Goal: Information Seeking & Learning: Learn about a topic

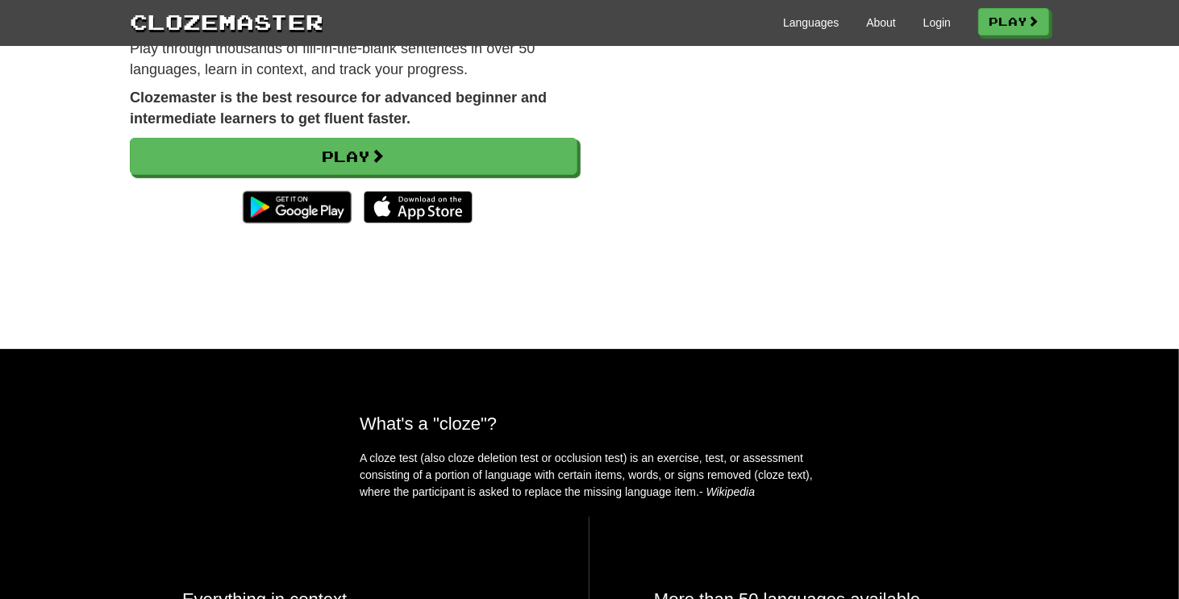
scroll to position [242, 0]
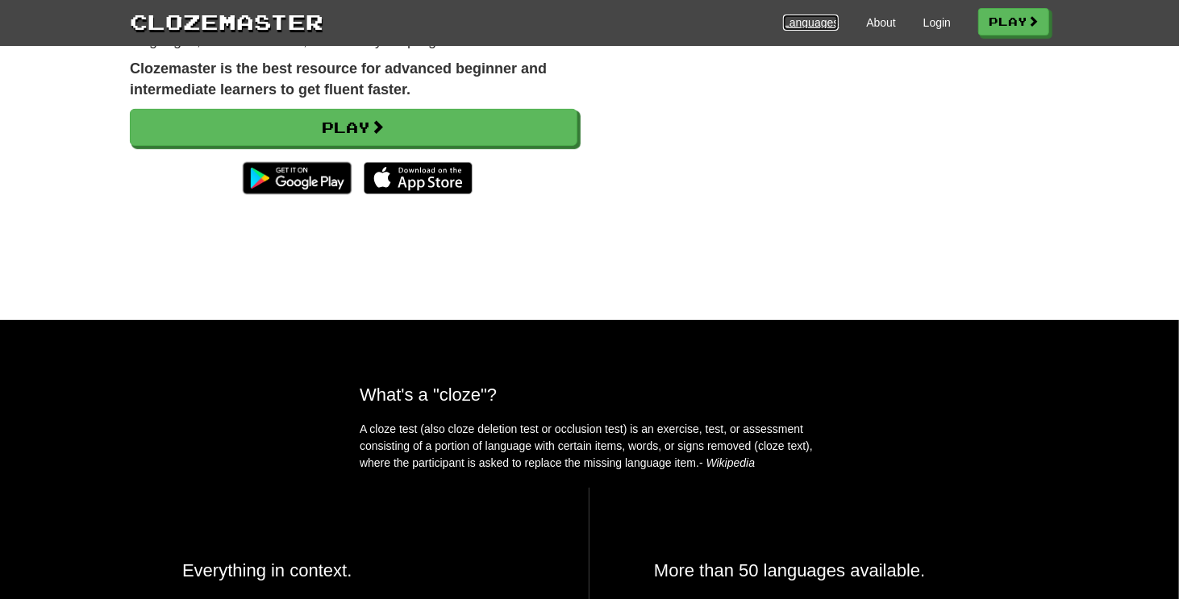
click at [811, 25] on link "Languages" at bounding box center [811, 23] width 56 height 16
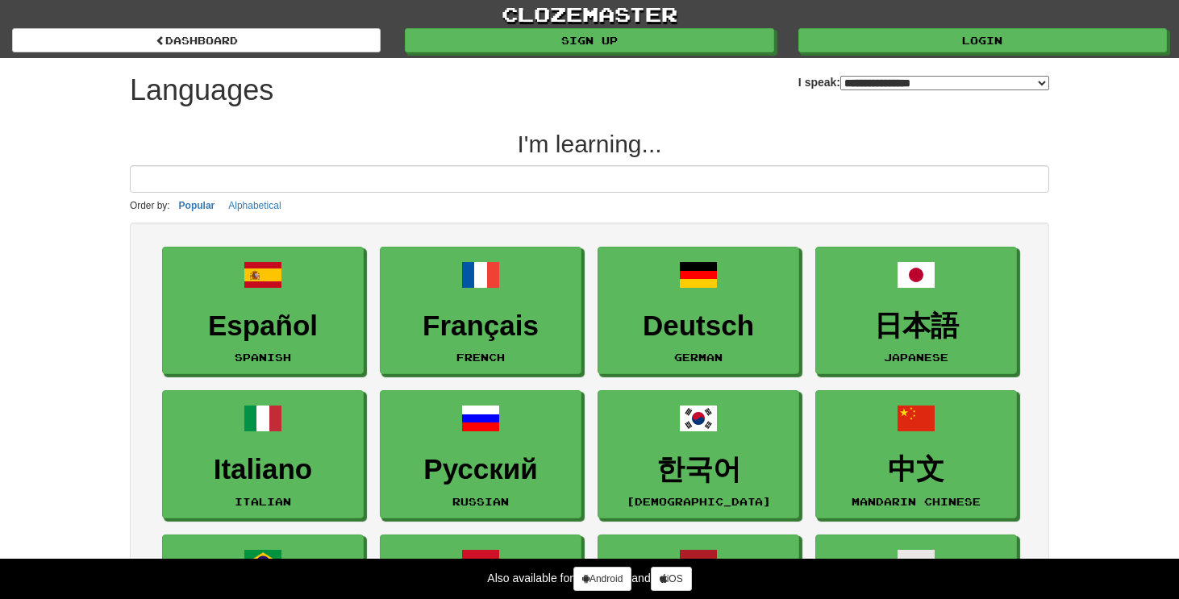
select select "*******"
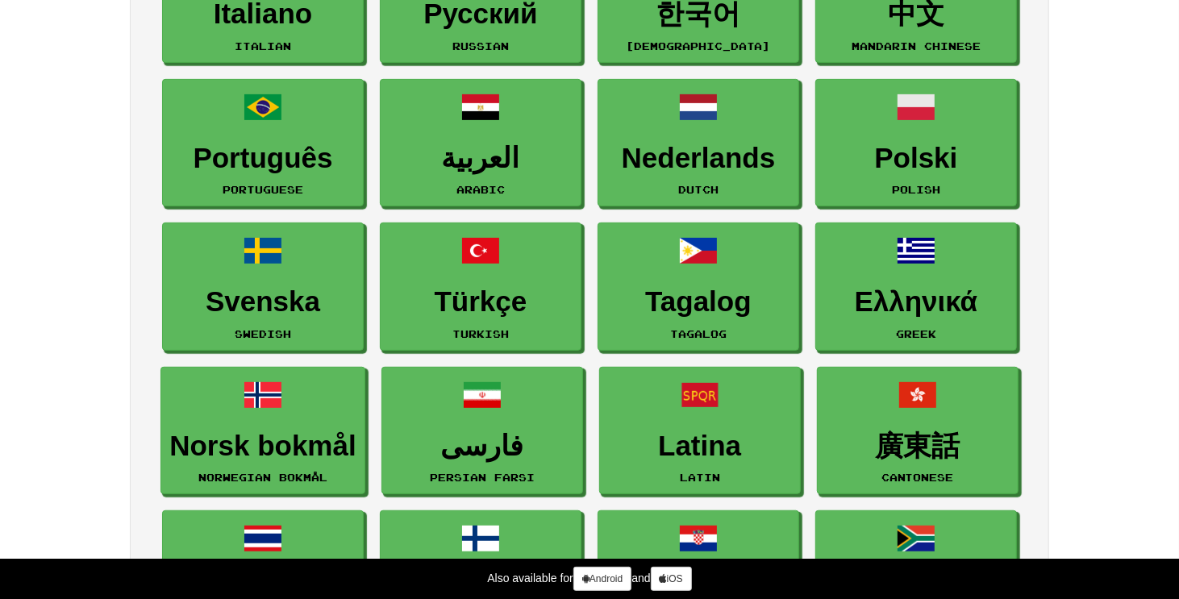
scroll to position [484, 0]
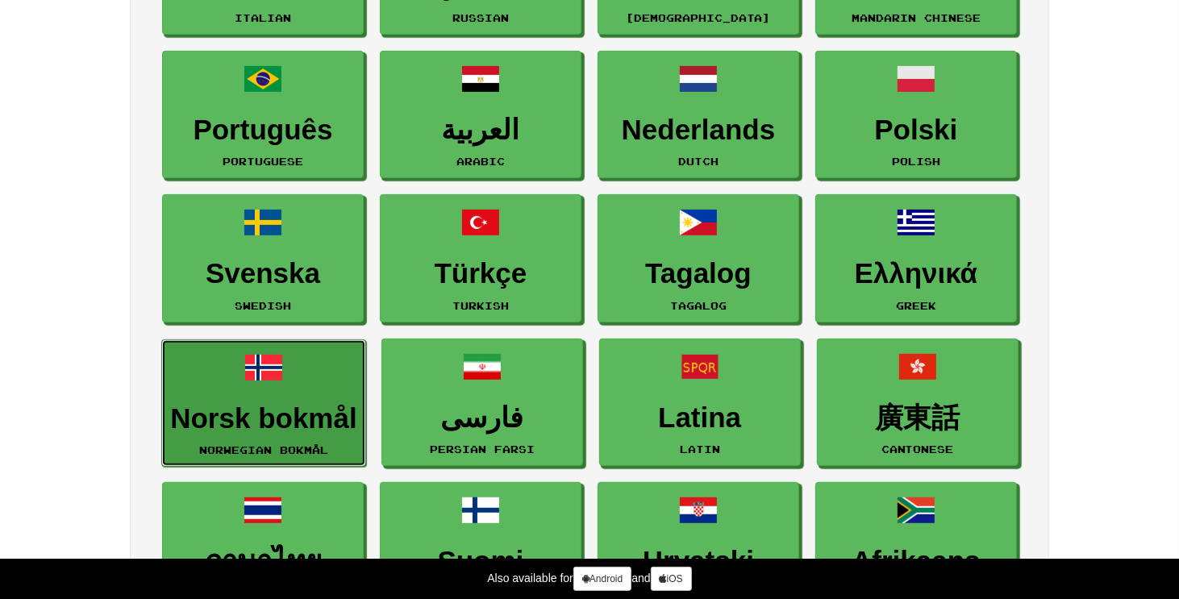
click at [319, 384] on link "Norsk bokmål Norwegian Bokmål" at bounding box center [263, 404] width 204 height 128
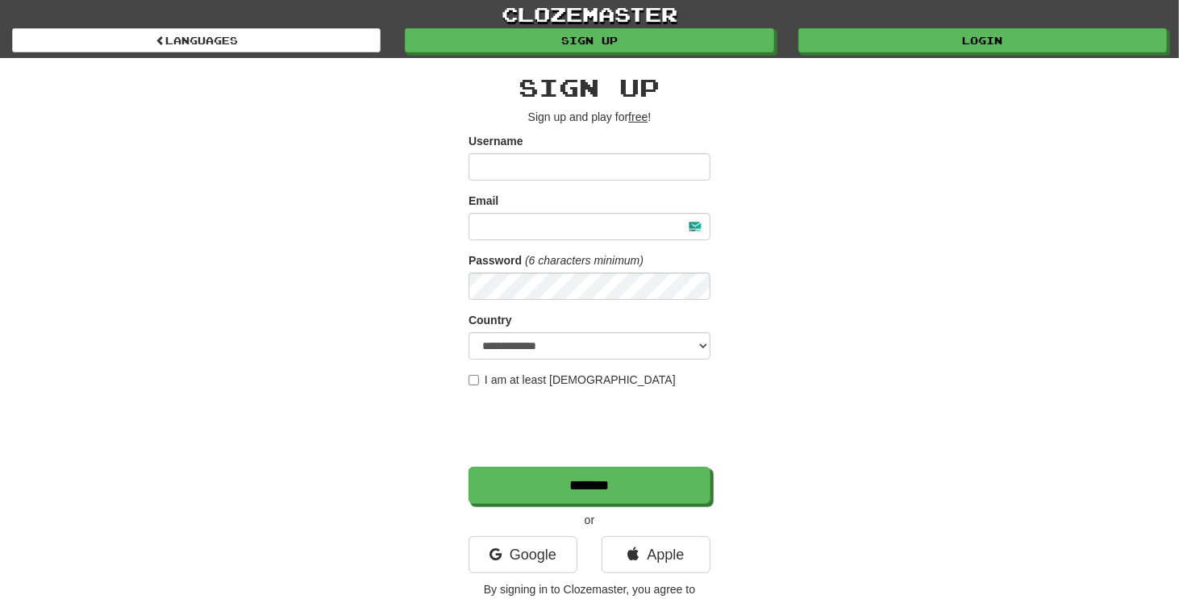
click at [668, 155] on input "Username" at bounding box center [590, 166] width 242 height 27
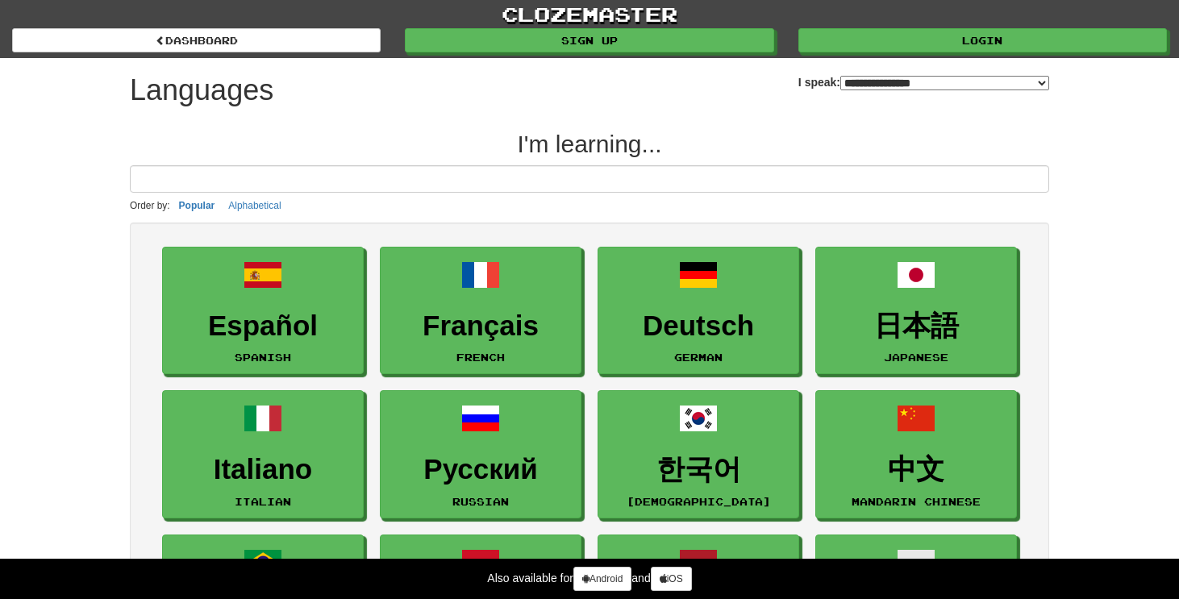
select select "*******"
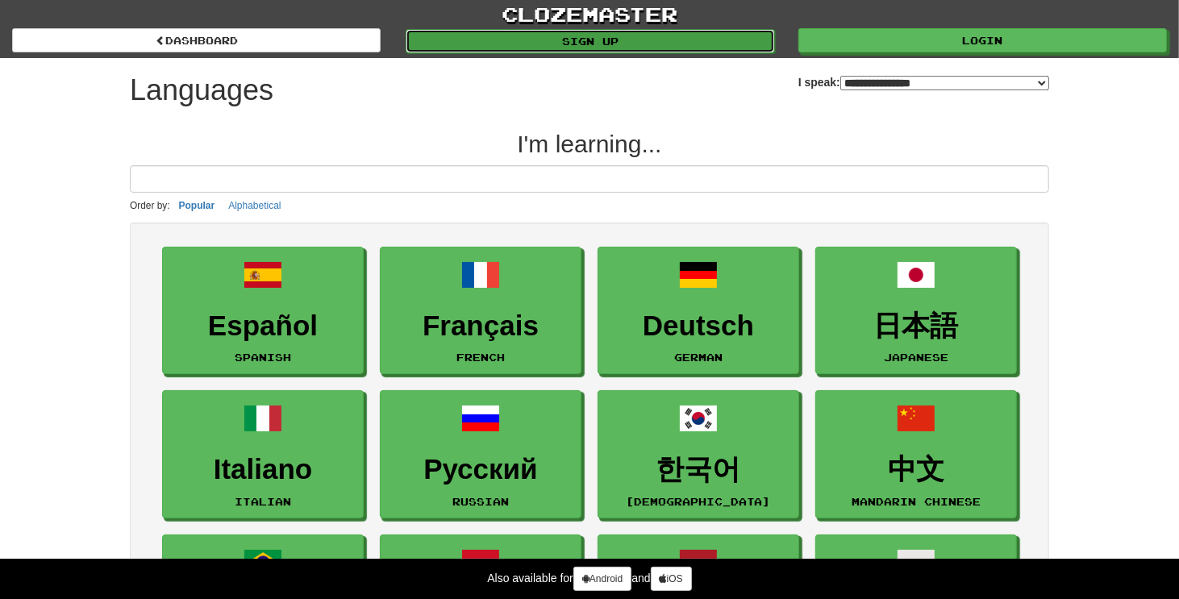
click at [654, 31] on link "Sign up" at bounding box center [590, 41] width 369 height 24
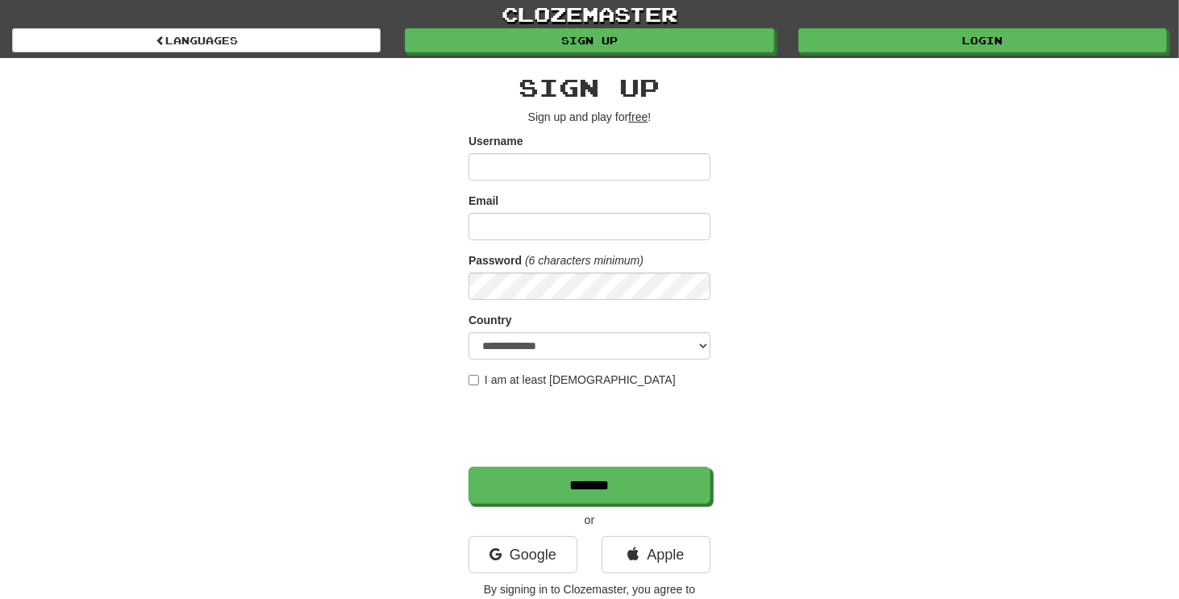
click at [594, 166] on input "Username" at bounding box center [590, 166] width 242 height 27
click at [518, 377] on label "I am at least 16 years old" at bounding box center [572, 380] width 207 height 16
click at [581, 177] on input "Username" at bounding box center [590, 166] width 242 height 27
click at [544, 541] on link "Google" at bounding box center [523, 554] width 109 height 37
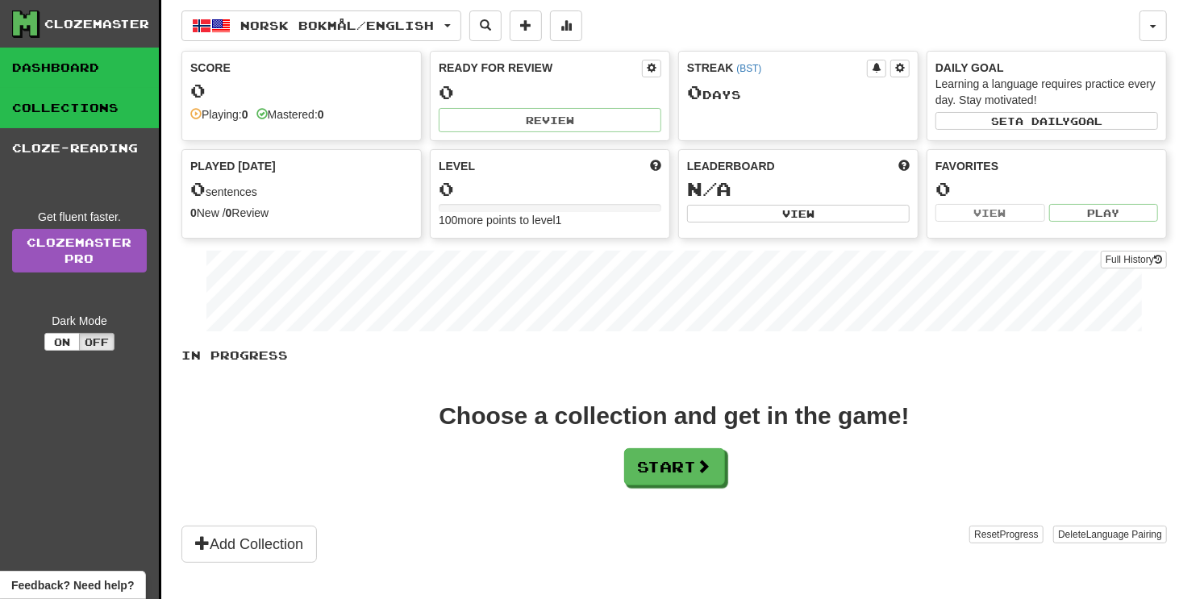
click at [102, 116] on link "Collections" at bounding box center [79, 108] width 159 height 40
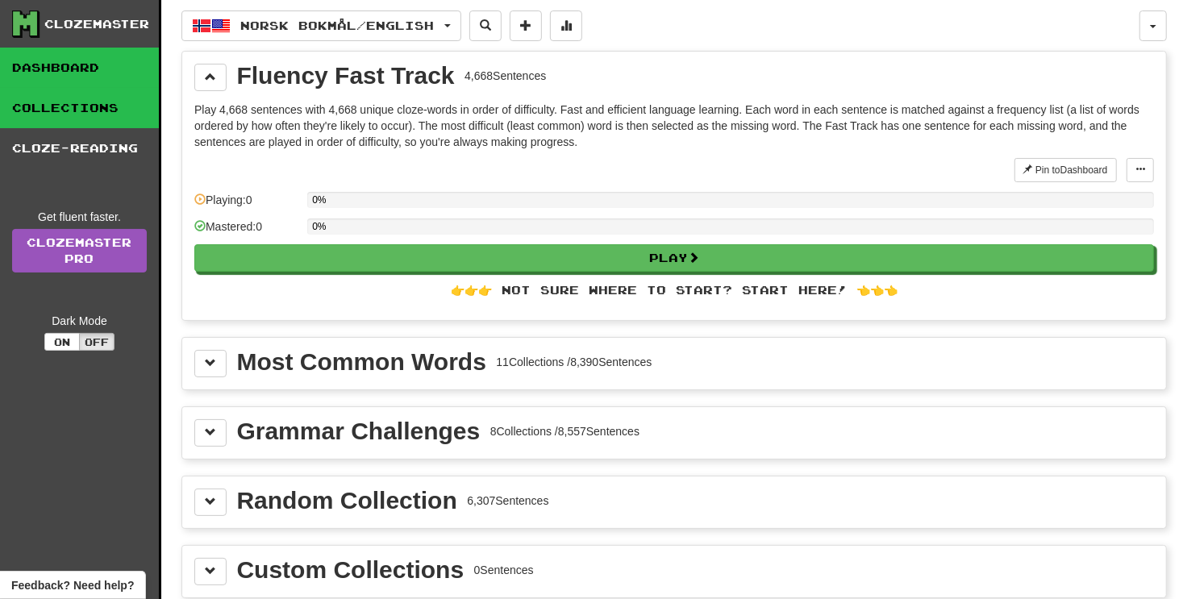
click at [71, 70] on link "Dashboard" at bounding box center [79, 68] width 159 height 40
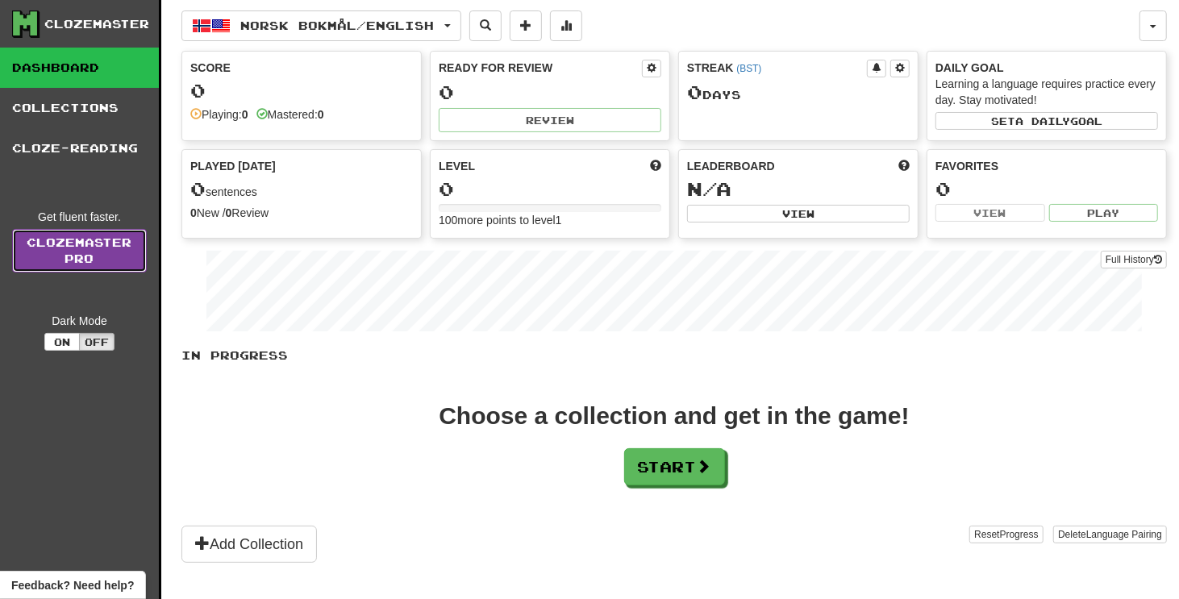
click at [78, 257] on link "Clozemaster Pro" at bounding box center [79, 251] width 135 height 44
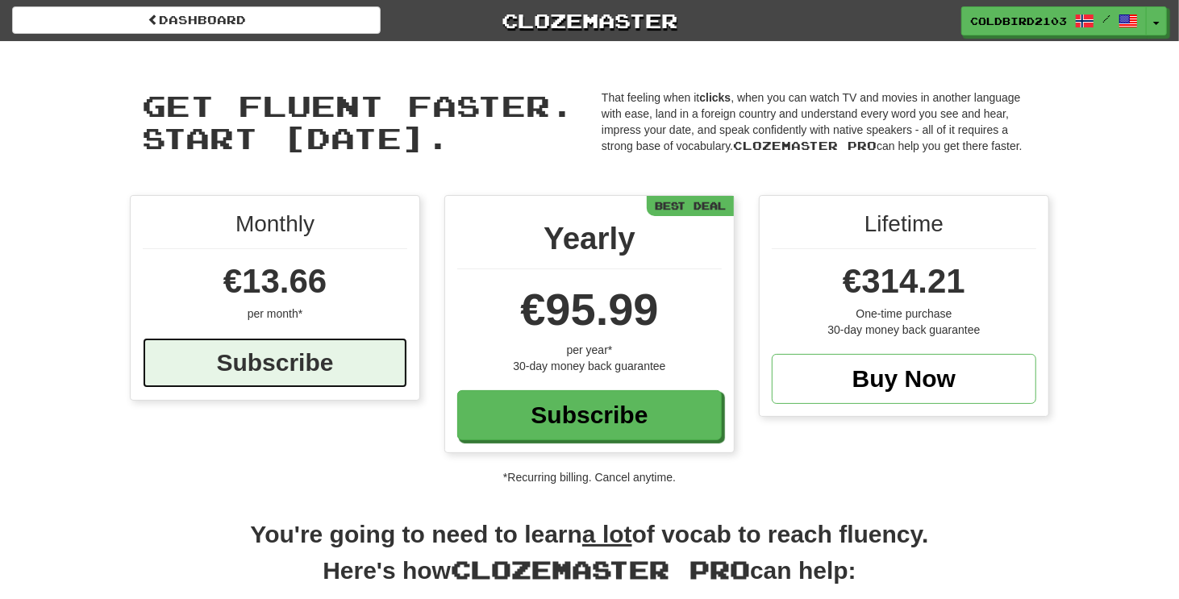
click at [309, 352] on div "Subscribe" at bounding box center [275, 363] width 265 height 50
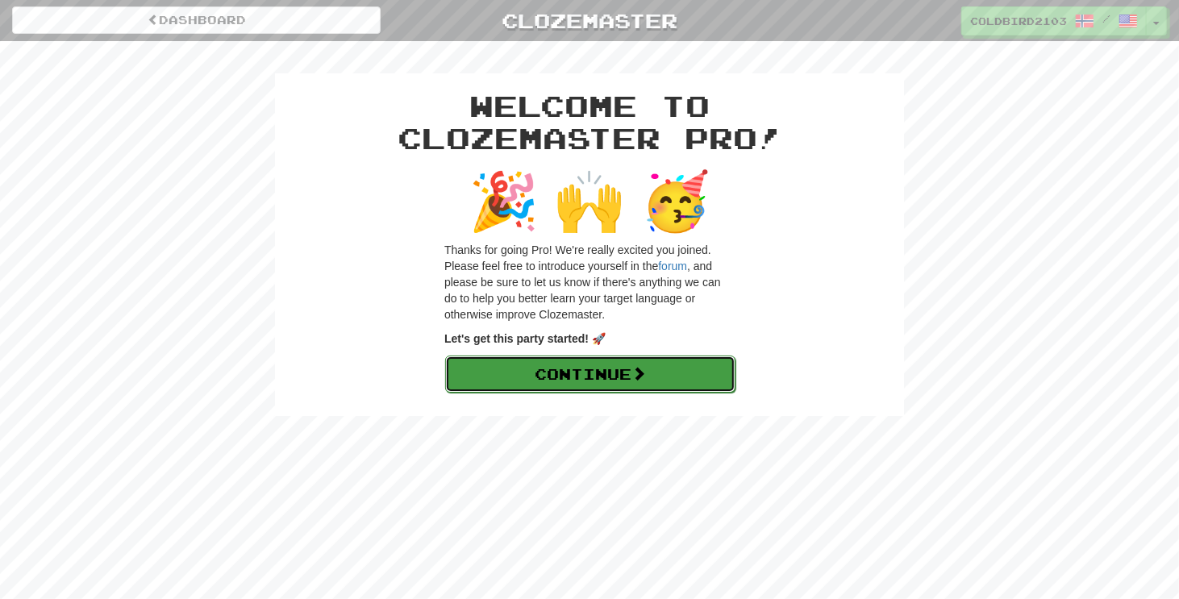
click at [707, 364] on link "Continue" at bounding box center [590, 374] width 290 height 37
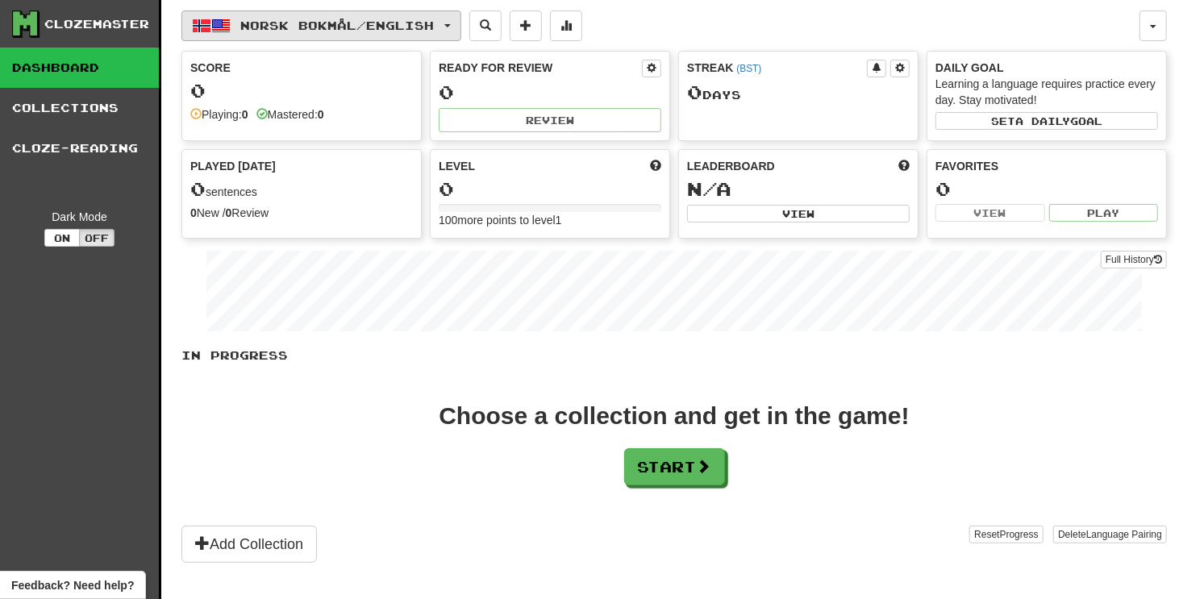
click at [368, 18] on button "Norsk bokmål / English" at bounding box center [321, 25] width 280 height 31
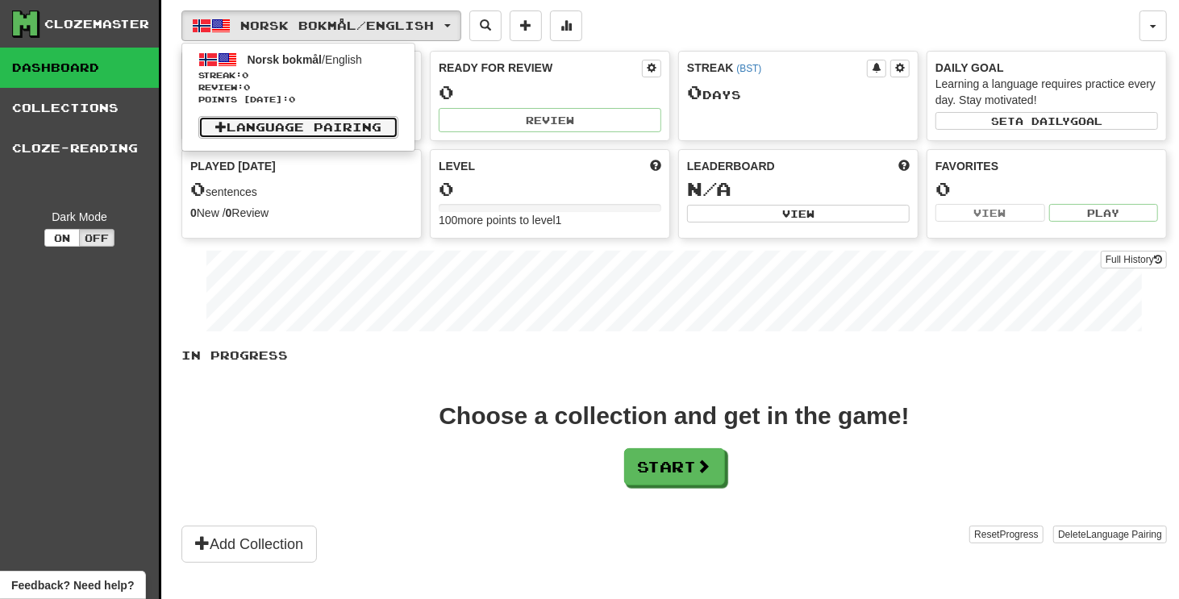
click at [354, 129] on link "Language Pairing" at bounding box center [298, 127] width 200 height 23
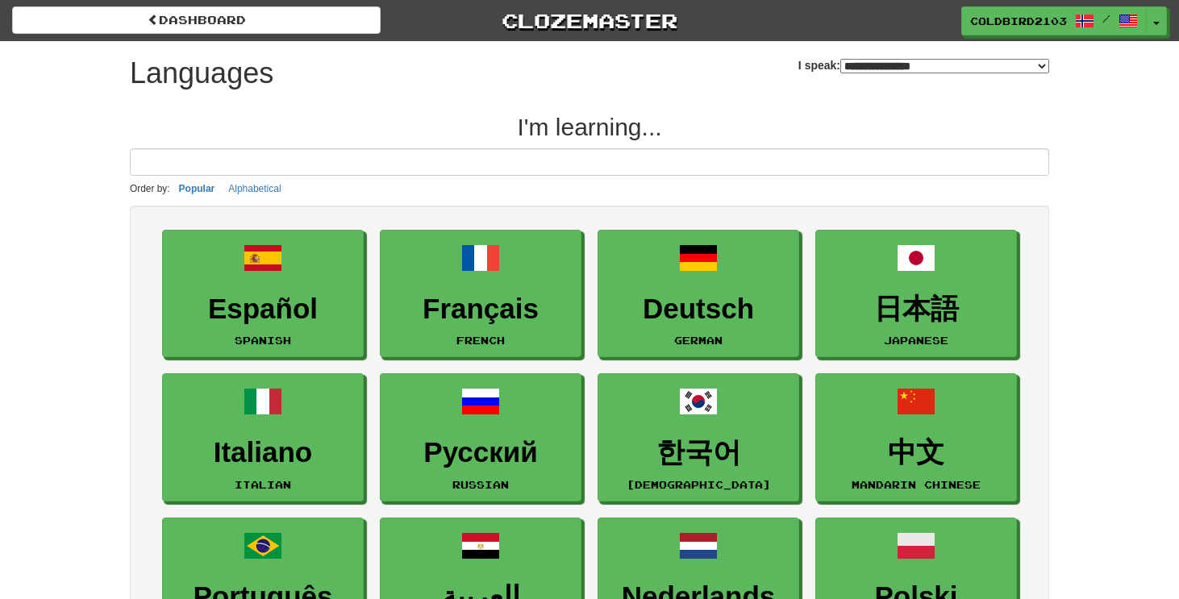
select select "*******"
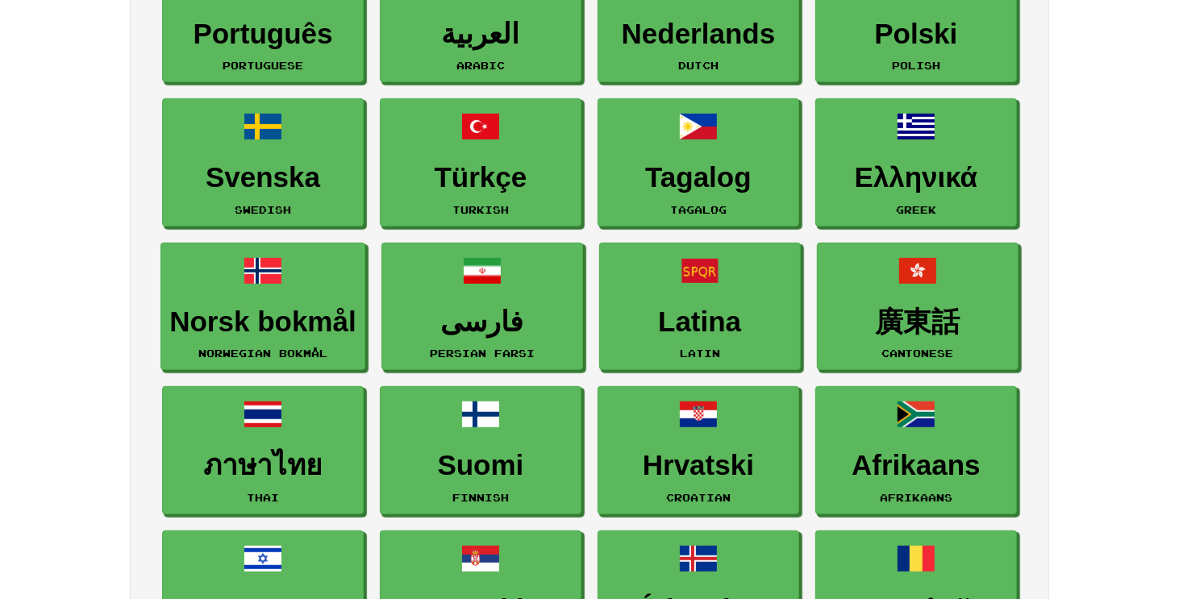
scroll to position [565, 0]
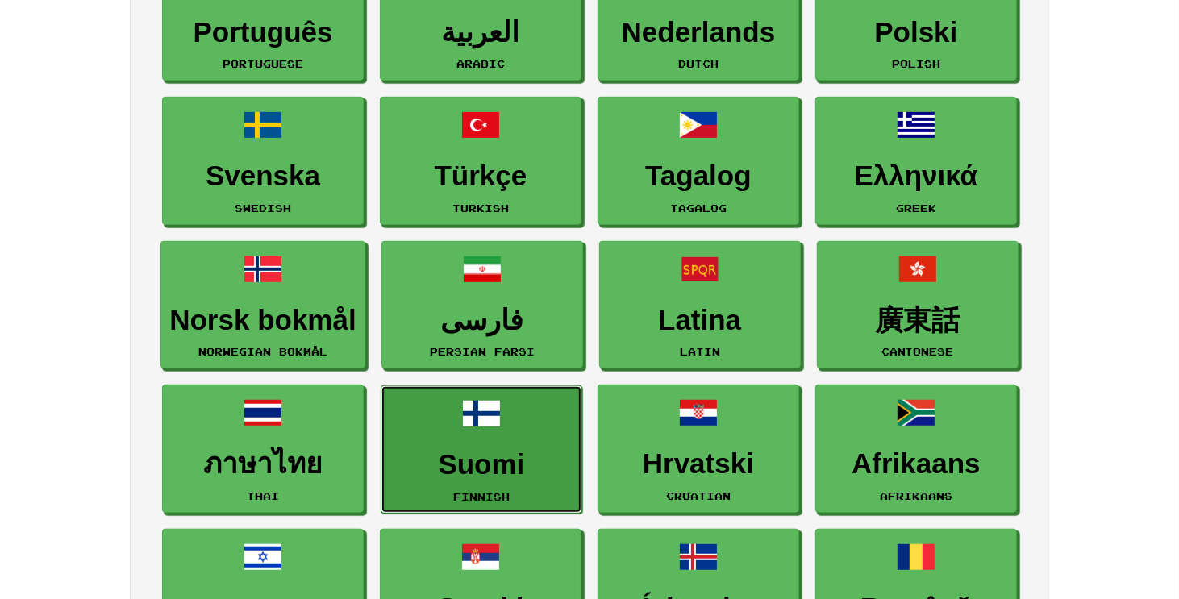
click at [455, 419] on link "Suomi Finnish" at bounding box center [482, 450] width 202 height 128
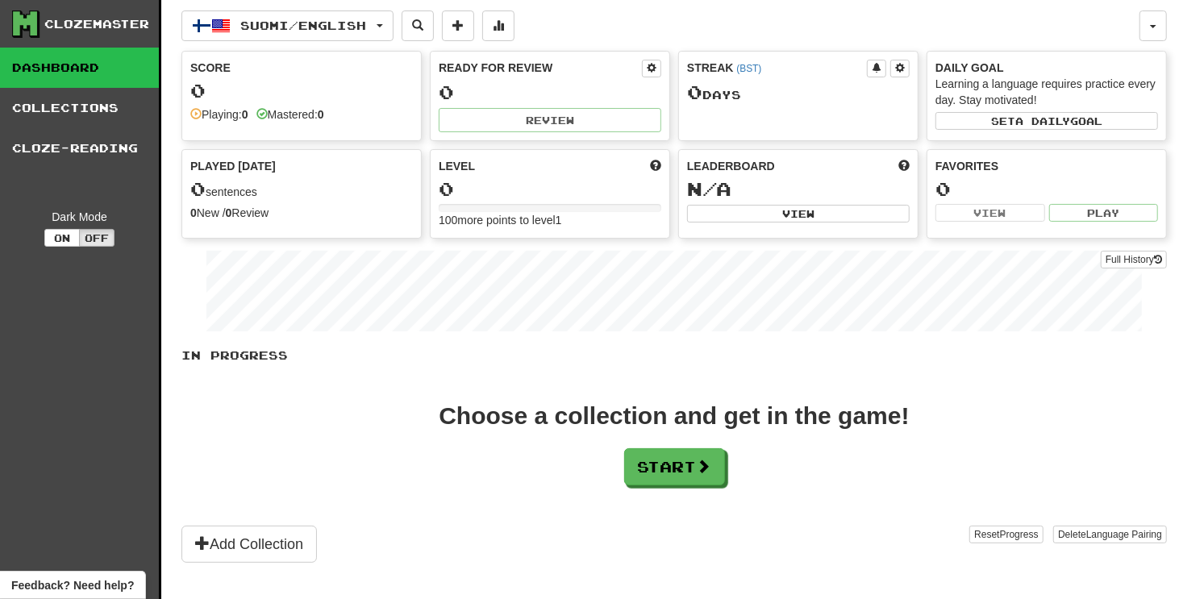
click at [336, 2] on div "Suomi / English Norsk bokmål / English Streak: 0 Review: 0 Points [DATE]: 0 Suo…" at bounding box center [674, 320] width 986 height 640
click at [336, 17] on button "Suomi / English" at bounding box center [287, 25] width 212 height 31
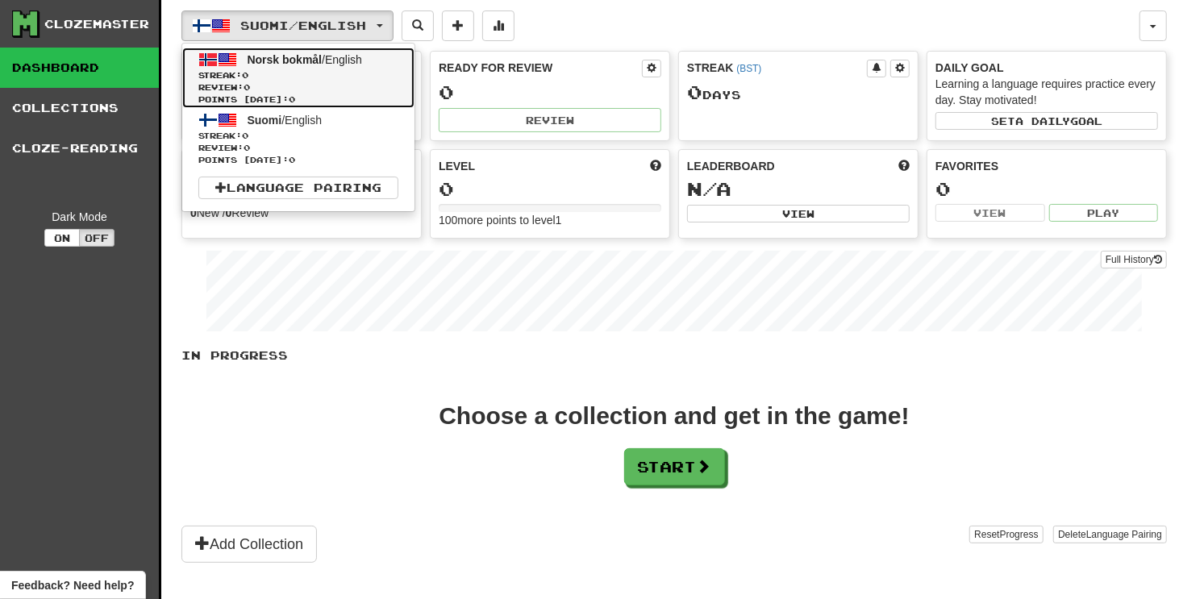
click at [353, 81] on span "Review: 0" at bounding box center [298, 87] width 200 height 12
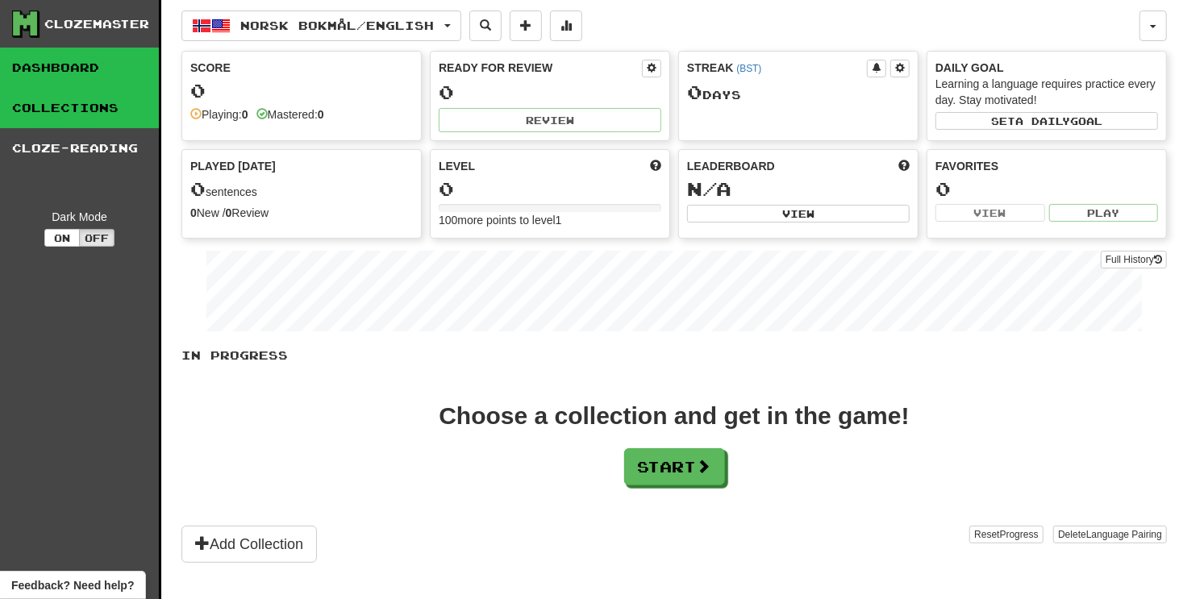
click at [78, 118] on link "Collections" at bounding box center [79, 108] width 159 height 40
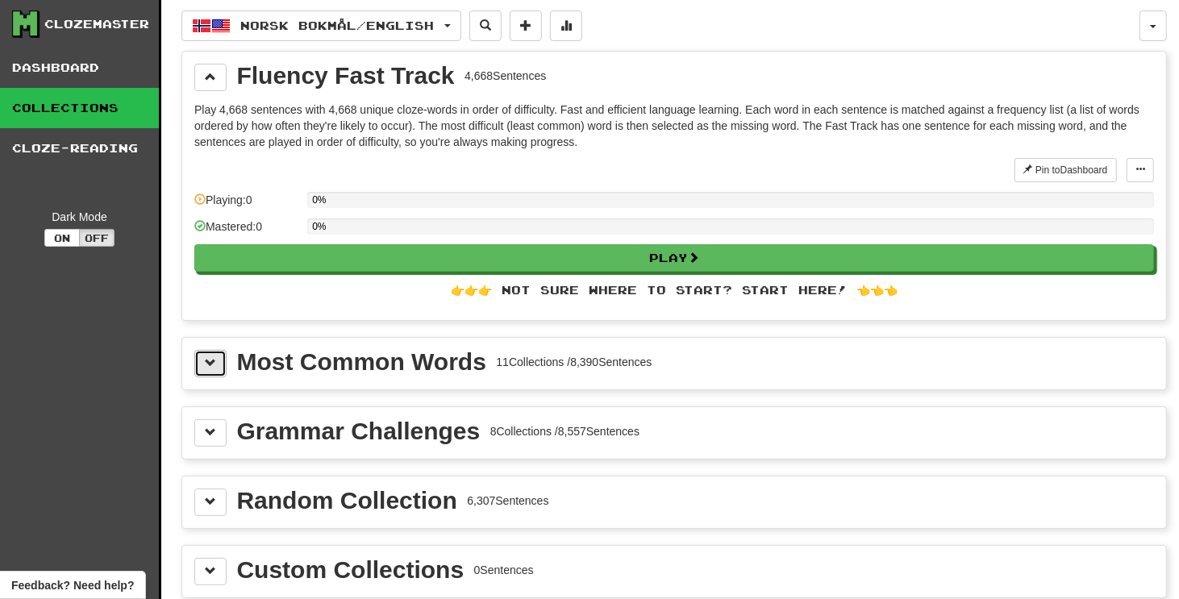
click at [203, 369] on button at bounding box center [210, 363] width 32 height 27
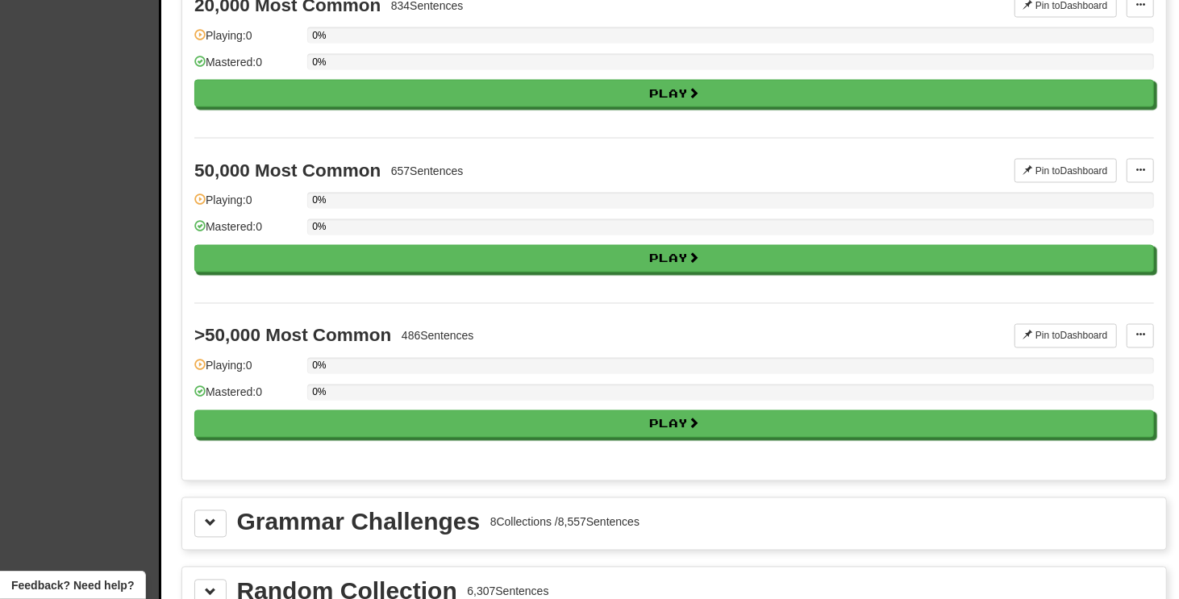
scroll to position [1775, 0]
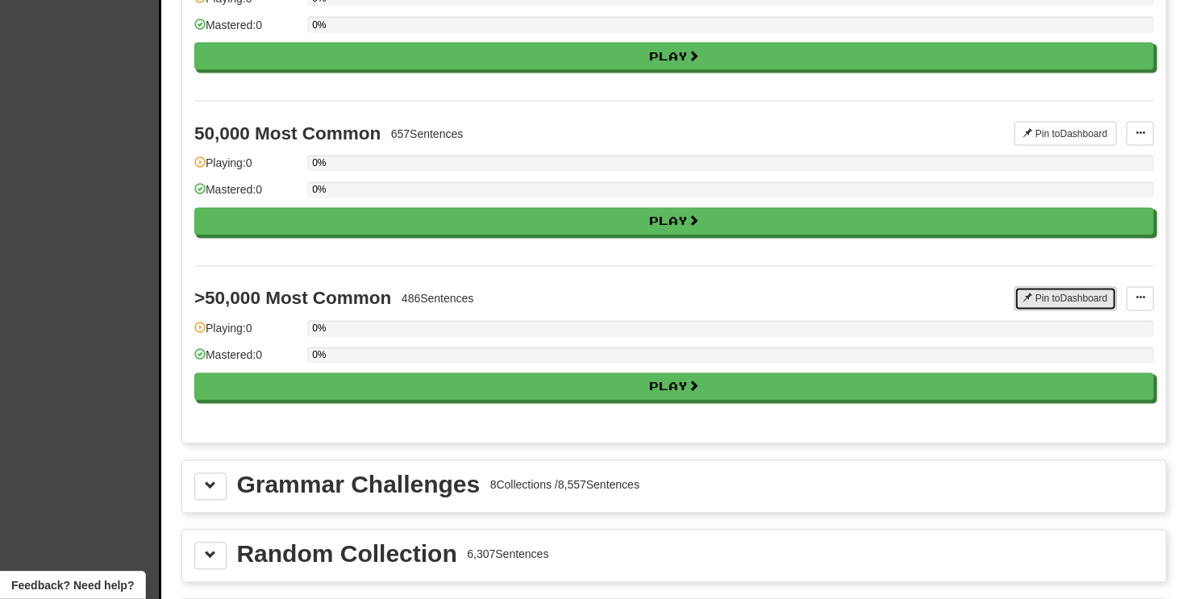
click at [1053, 287] on button "Pin to Dashboard" at bounding box center [1066, 299] width 102 height 24
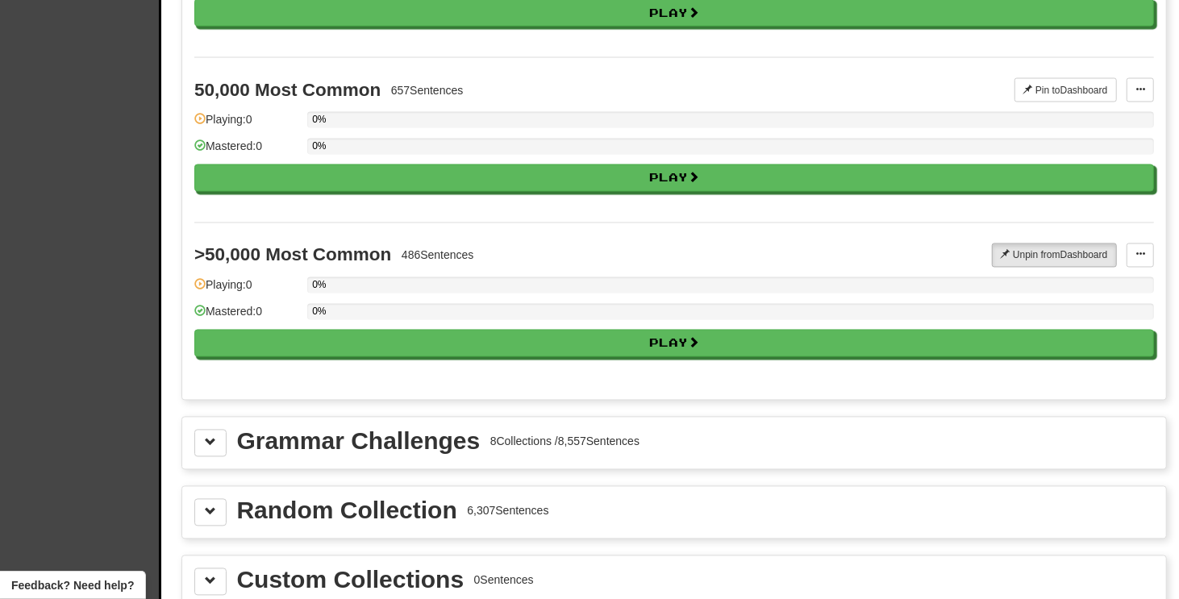
scroll to position [1855, 0]
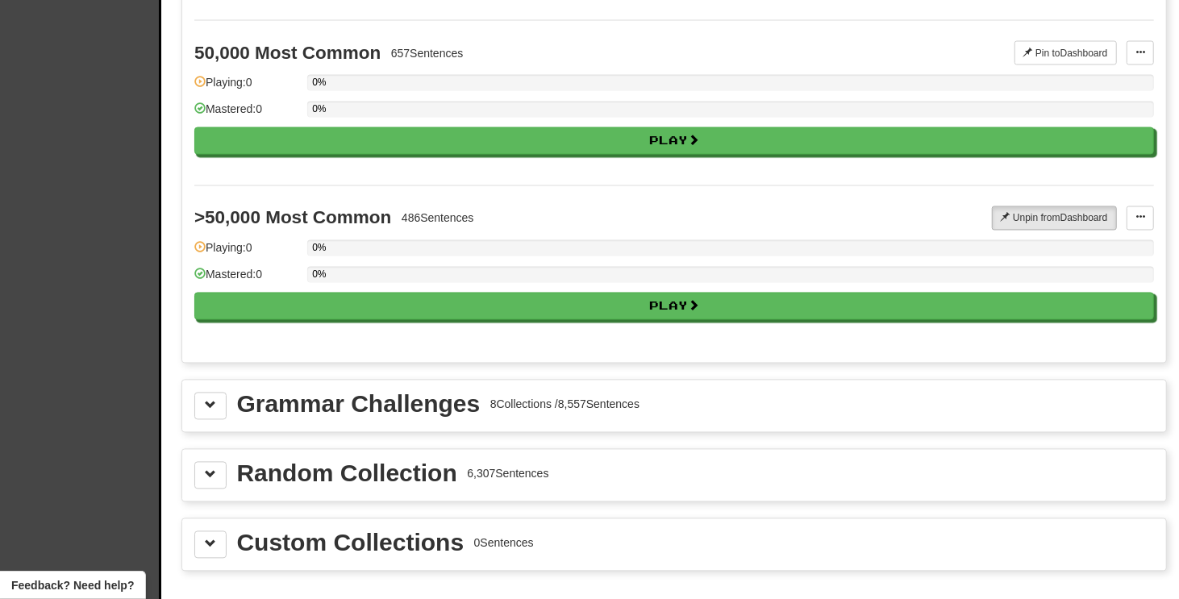
click at [802, 397] on div "Grammar Challenges 8 Collections / 8,557 Sentences" at bounding box center [674, 406] width 960 height 27
click at [737, 450] on div "Random Collection 6,307 Sentences" at bounding box center [674, 476] width 984 height 52
click at [265, 462] on div "Random Collection" at bounding box center [347, 474] width 220 height 24
click at [208, 450] on div "Random Collection 6,307 Sentences" at bounding box center [674, 476] width 984 height 52
click at [205, 469] on span at bounding box center [210, 474] width 11 height 11
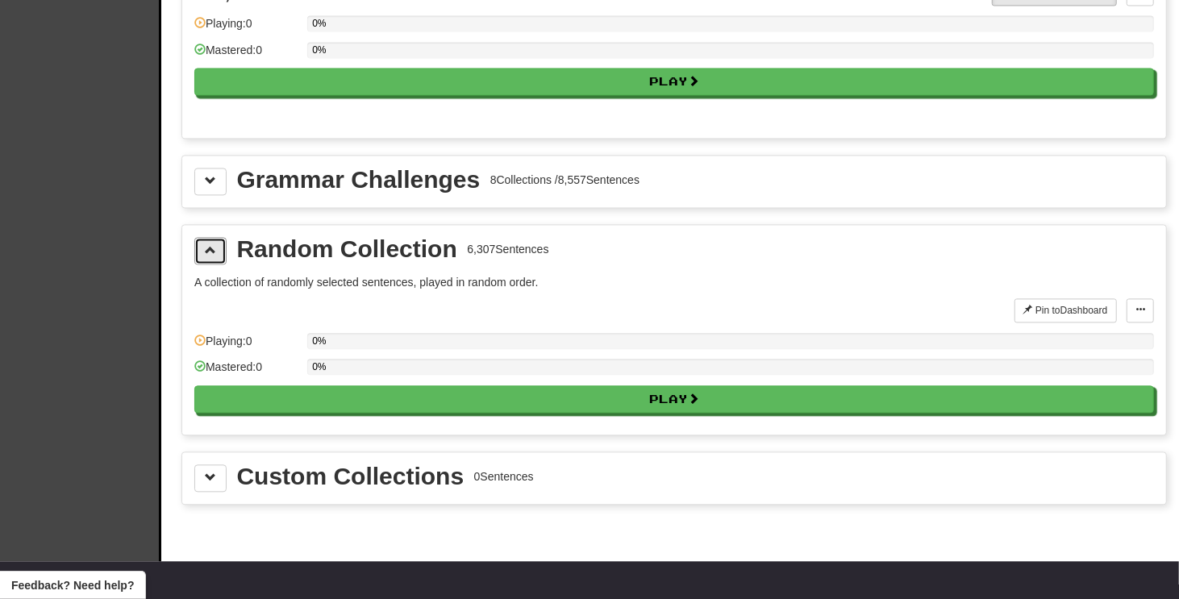
scroll to position [2178, 0]
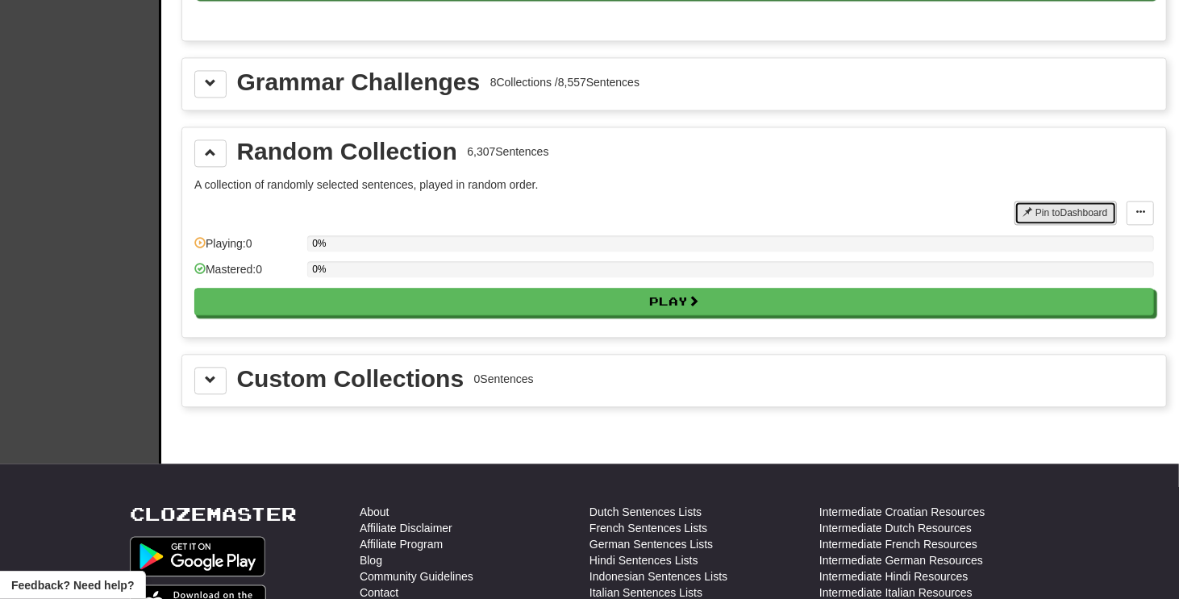
click at [1079, 201] on button "Pin to Dashboard" at bounding box center [1066, 213] width 102 height 24
click at [210, 355] on div "Custom Collections 0 Sentences" at bounding box center [674, 381] width 984 height 52
click at [212, 374] on span at bounding box center [210, 379] width 11 height 11
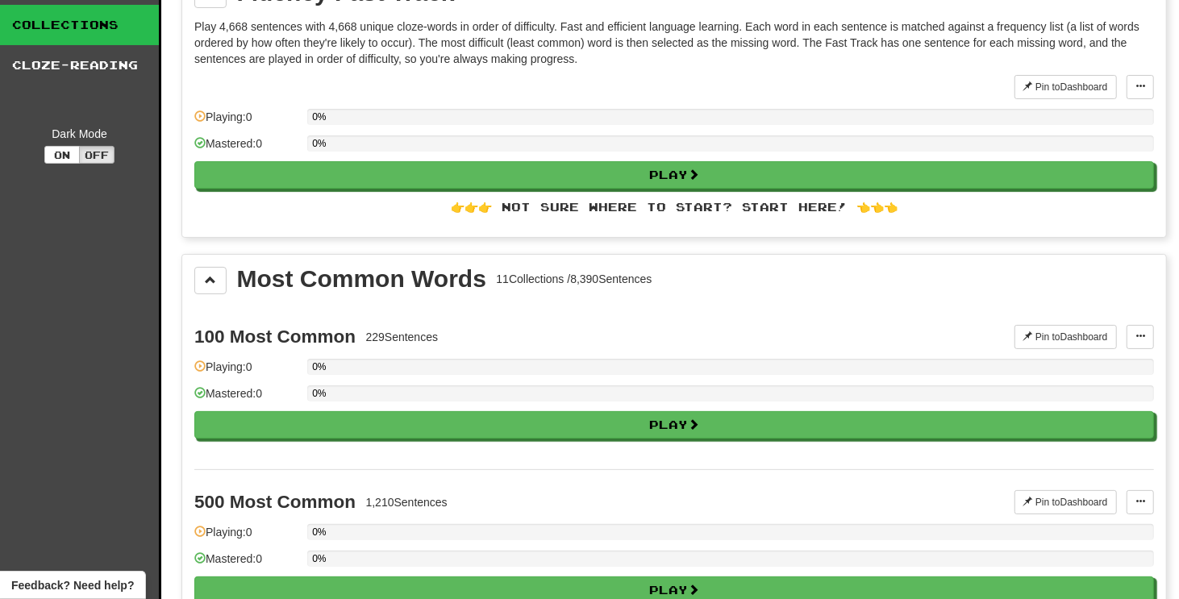
scroll to position [0, 0]
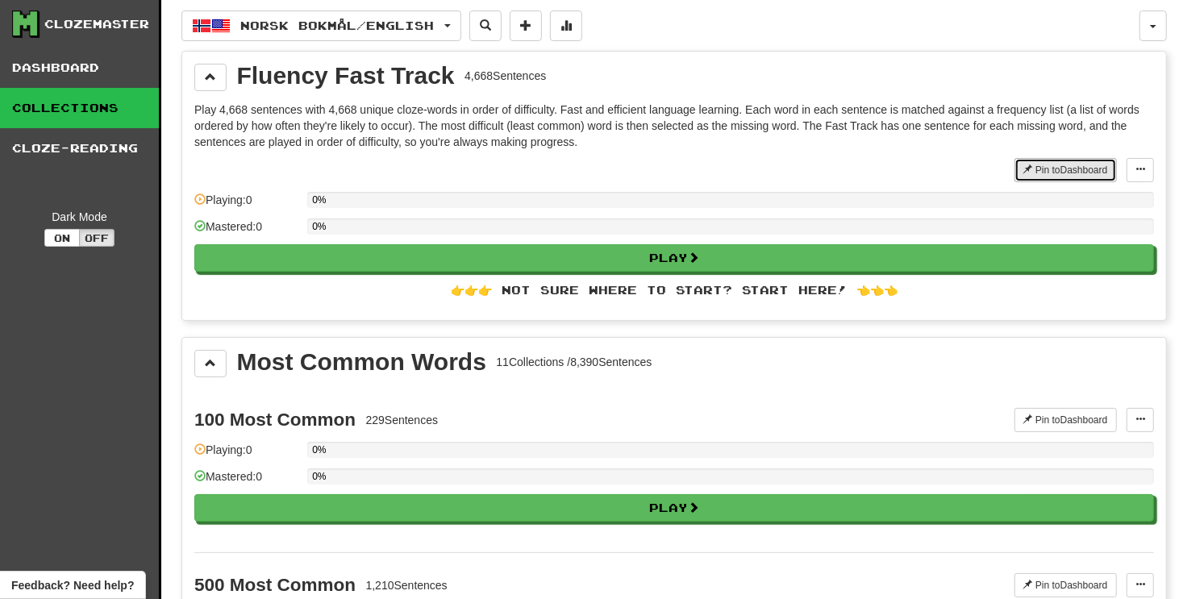
click at [1104, 164] on button "Pin to Dashboard" at bounding box center [1066, 170] width 102 height 24
click at [215, 73] on span at bounding box center [210, 76] width 11 height 11
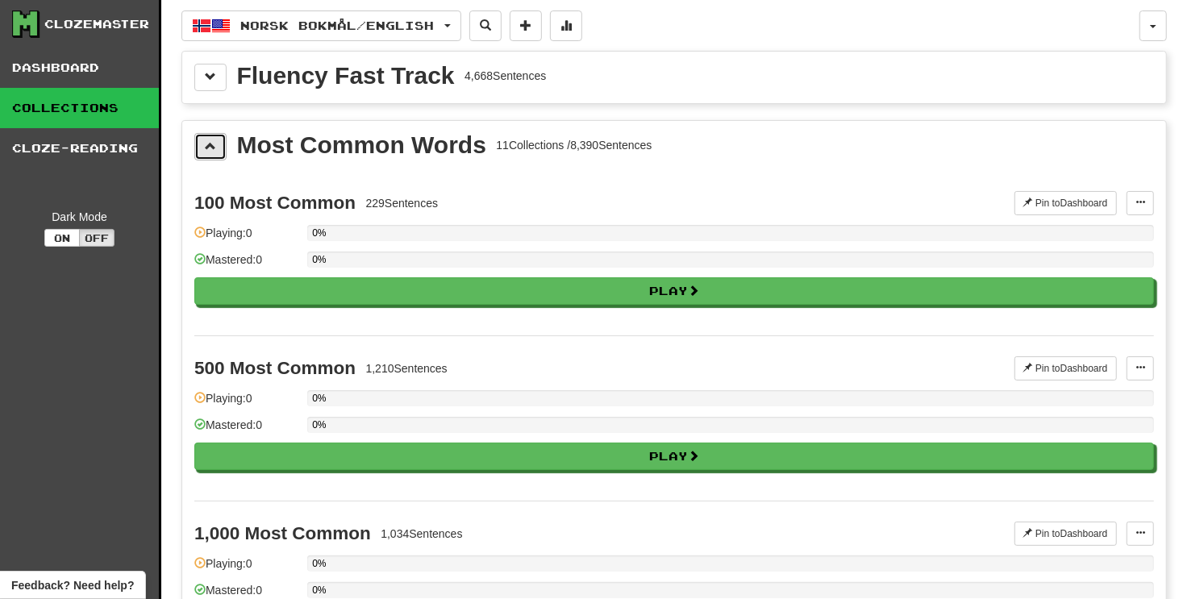
click at [217, 143] on button at bounding box center [210, 146] width 32 height 27
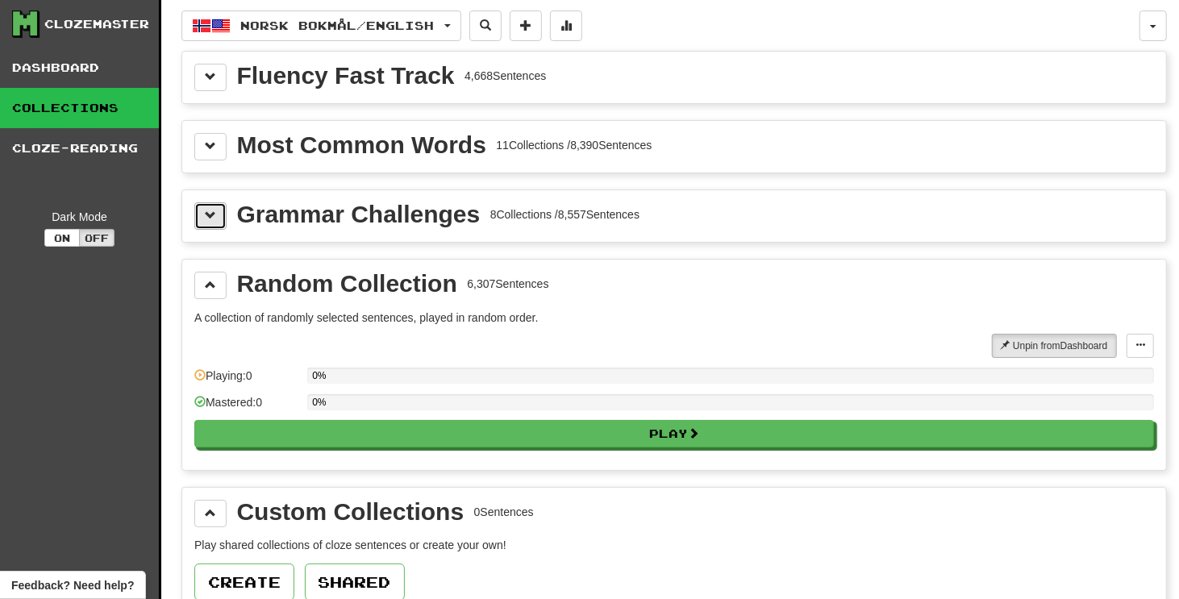
click at [218, 206] on button at bounding box center [210, 215] width 32 height 27
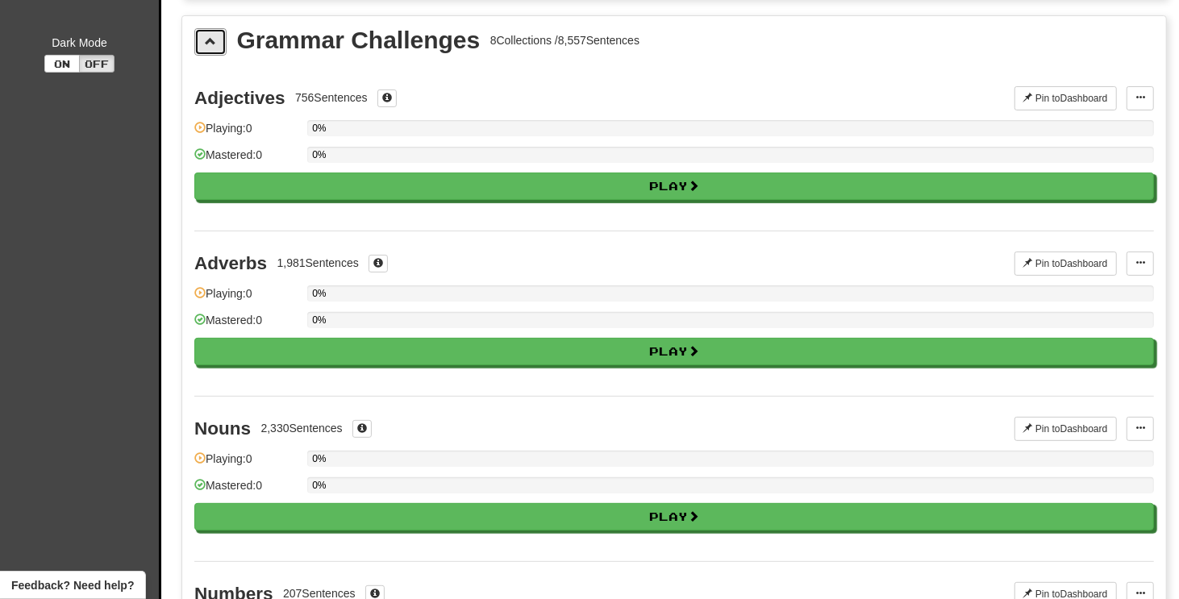
scroll to position [81, 0]
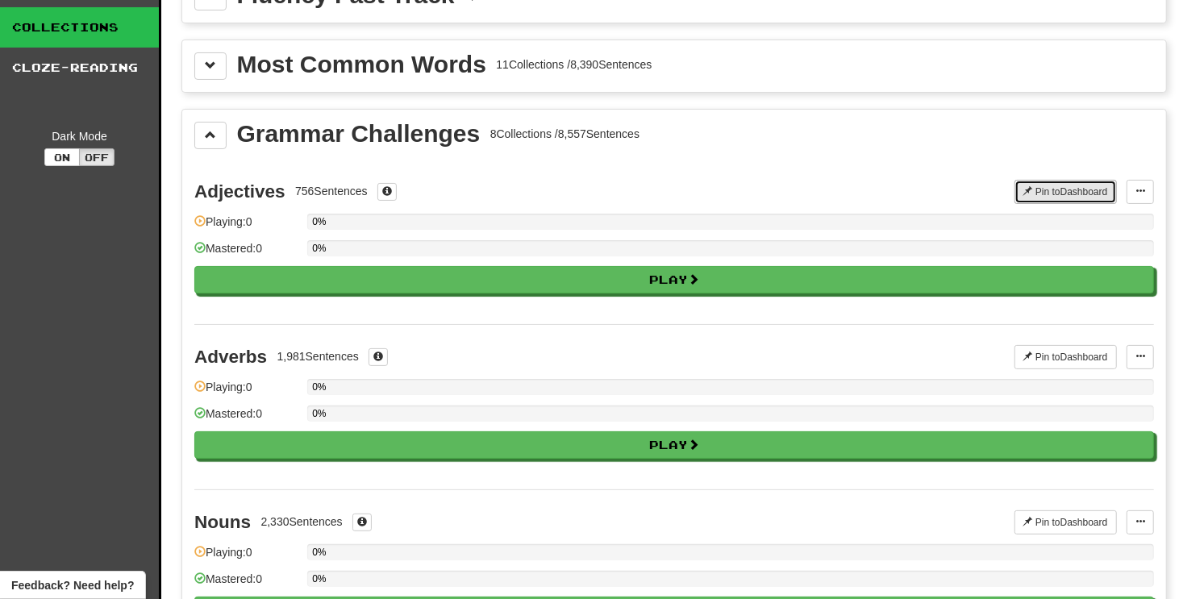
click at [1059, 180] on button "Pin to Dashboard" at bounding box center [1066, 192] width 102 height 24
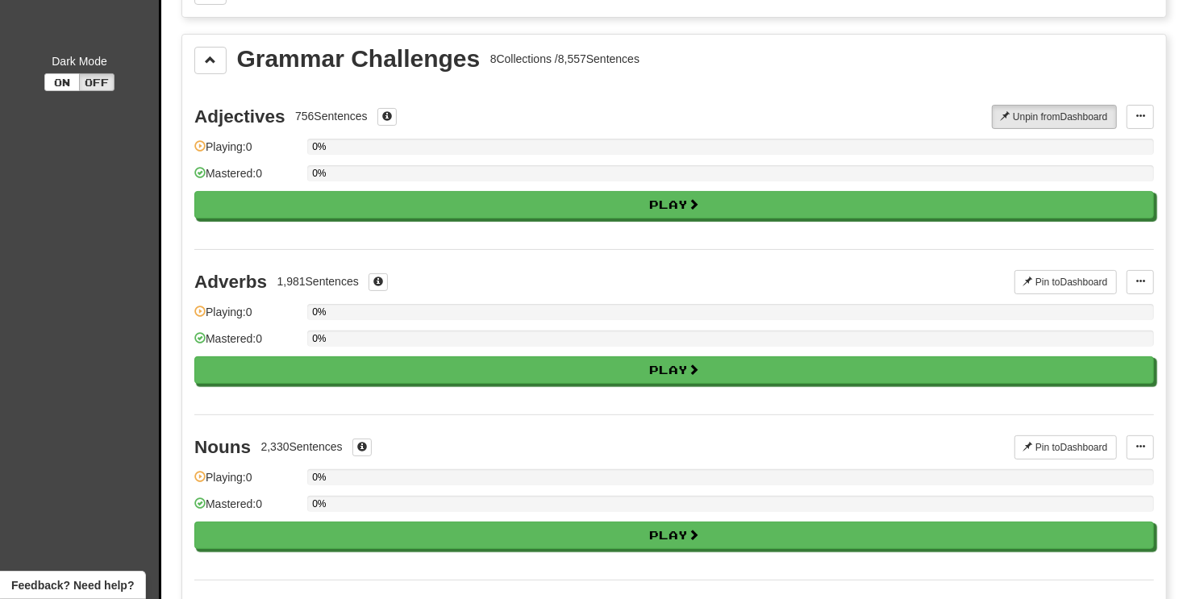
scroll to position [242, 0]
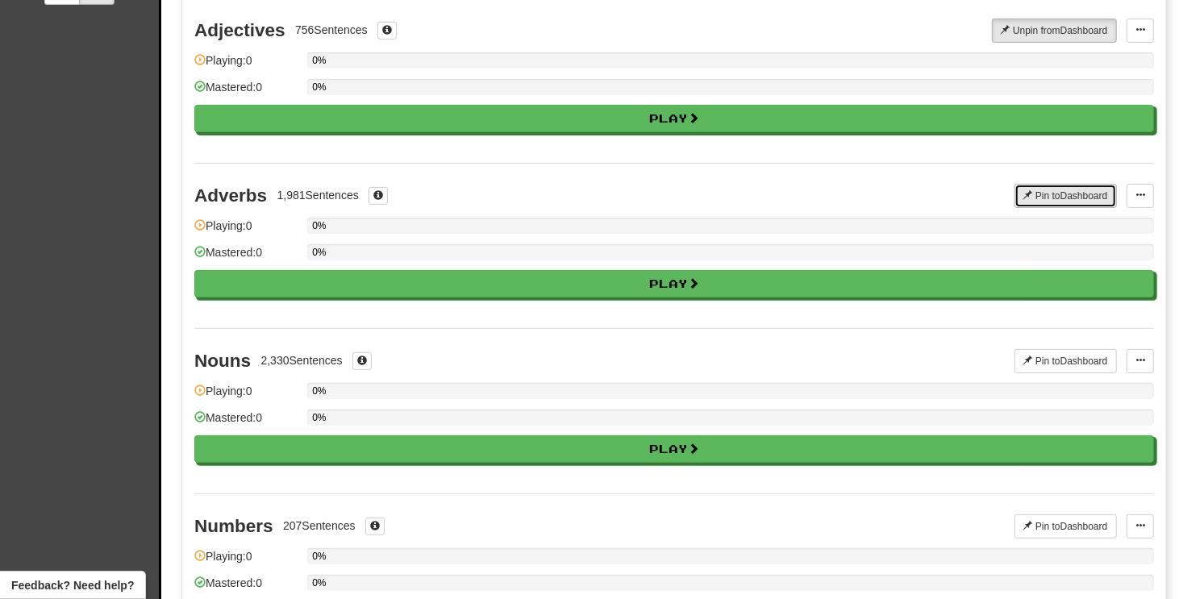
click at [1057, 184] on button "Pin to Dashboard" at bounding box center [1066, 196] width 102 height 24
click at [1086, 365] on button "Pin to Dashboard" at bounding box center [1066, 361] width 102 height 24
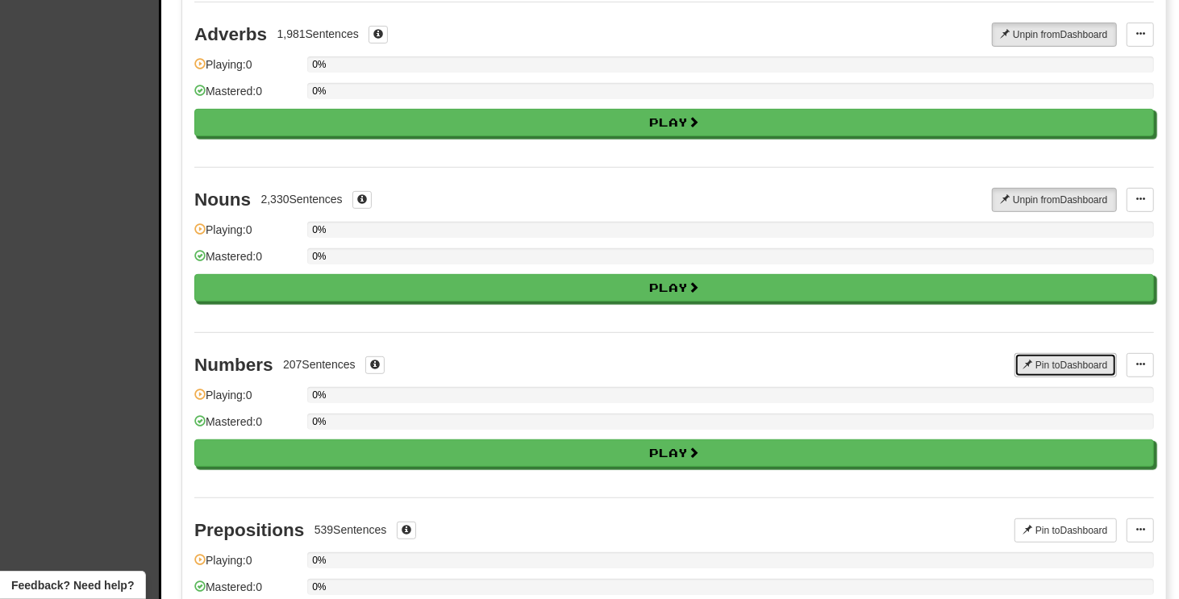
click at [1075, 353] on button "Pin to Dashboard" at bounding box center [1066, 365] width 102 height 24
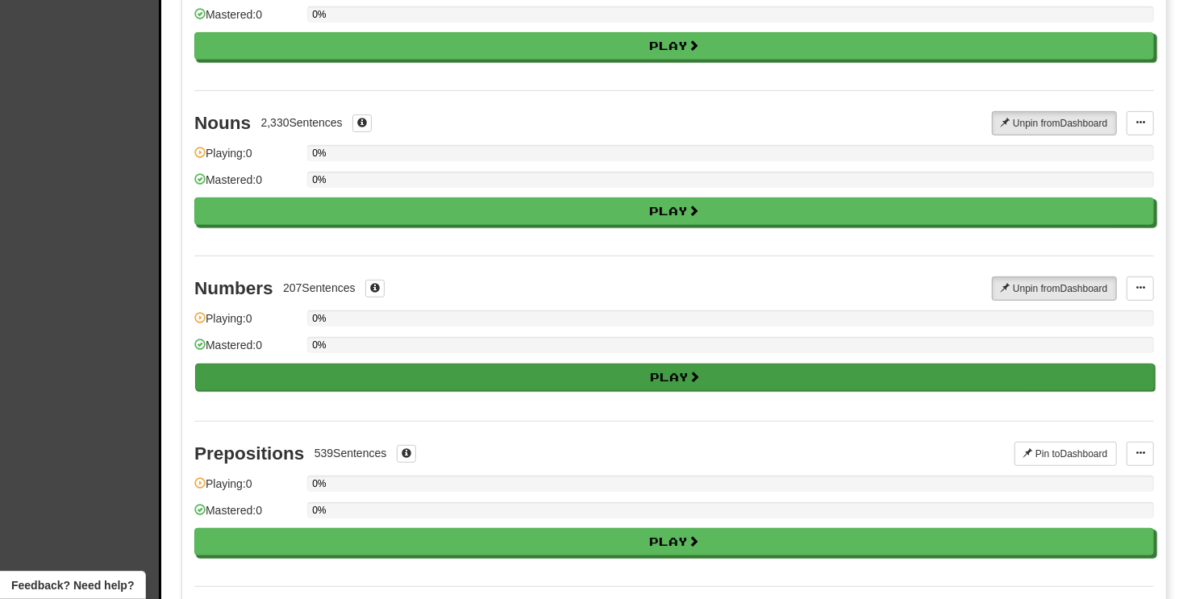
scroll to position [565, 0]
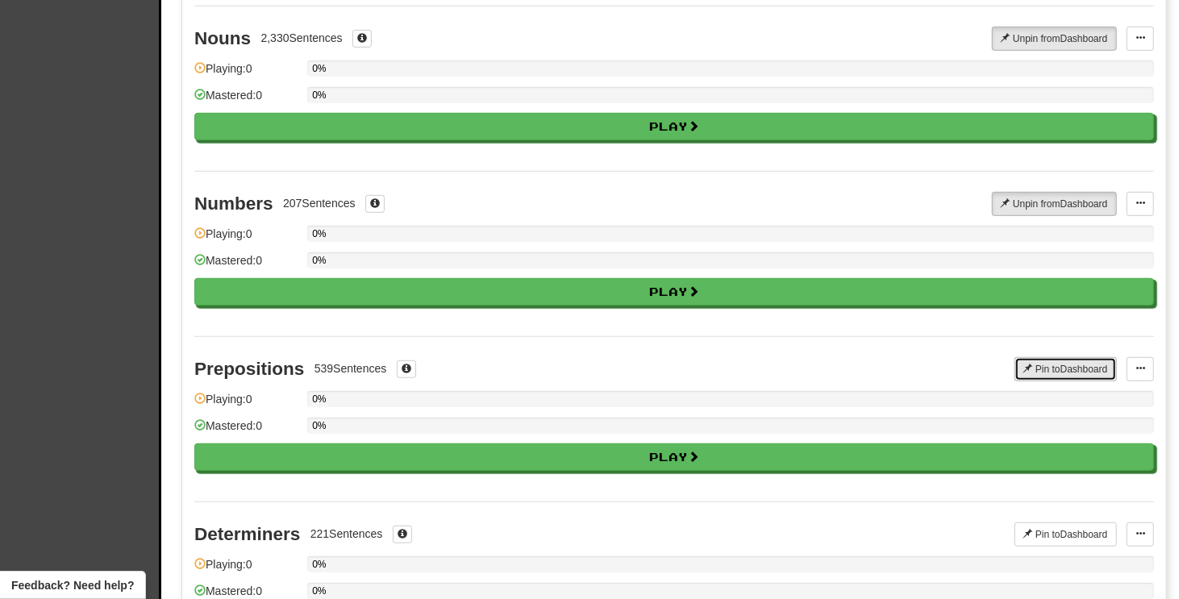
click at [1058, 357] on button "Pin to Dashboard" at bounding box center [1066, 369] width 102 height 24
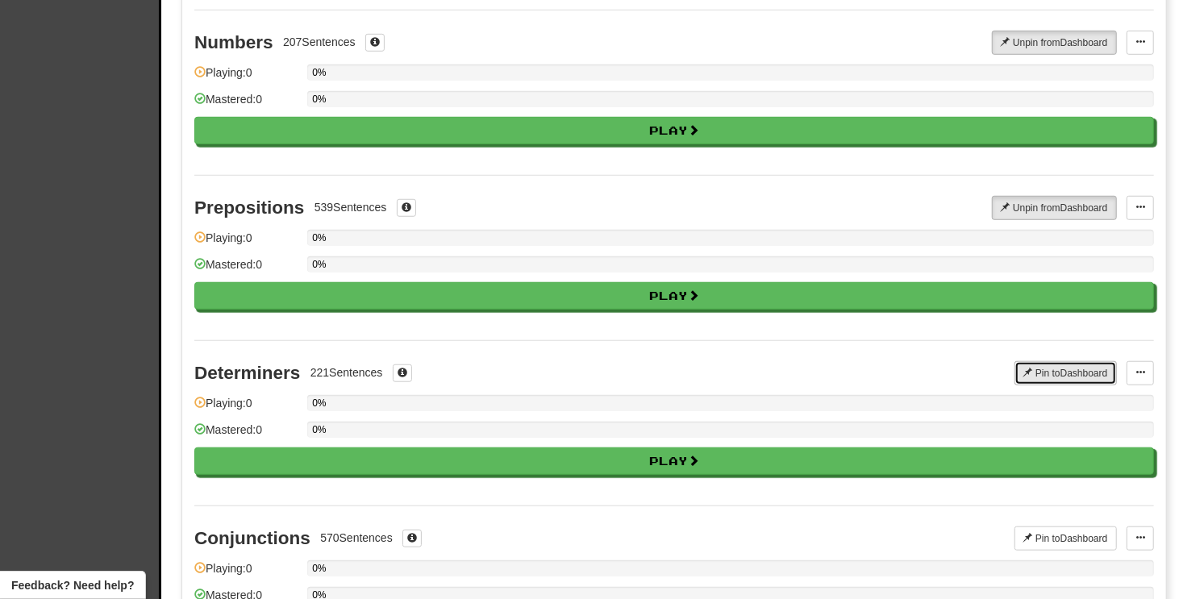
click at [1064, 373] on button "Pin to Dashboard" at bounding box center [1066, 373] width 102 height 24
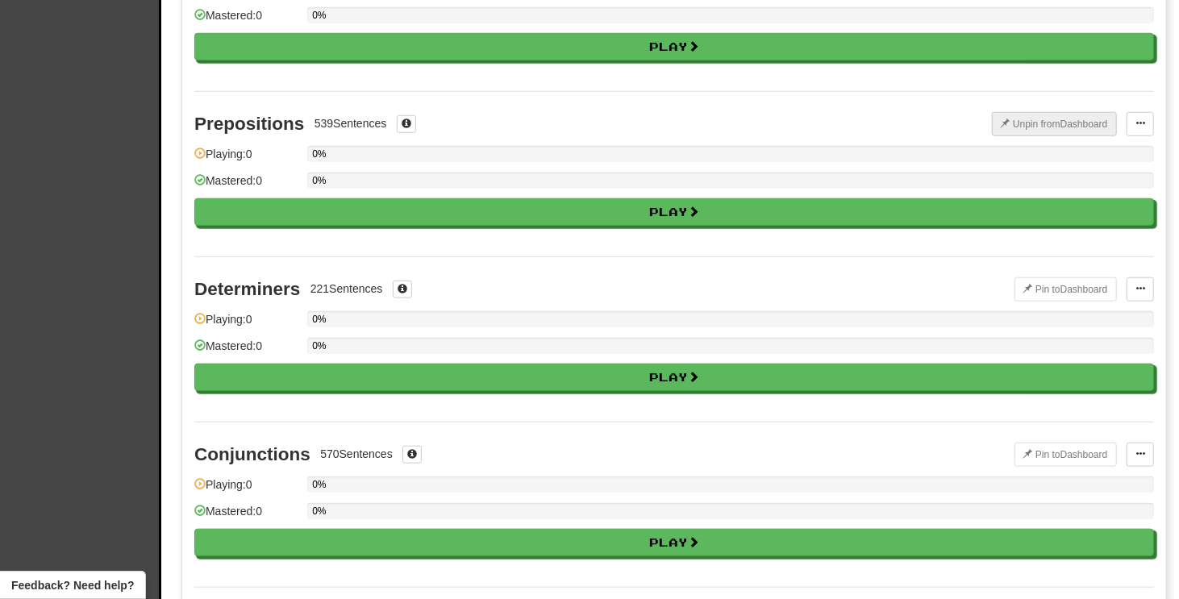
scroll to position [887, 0]
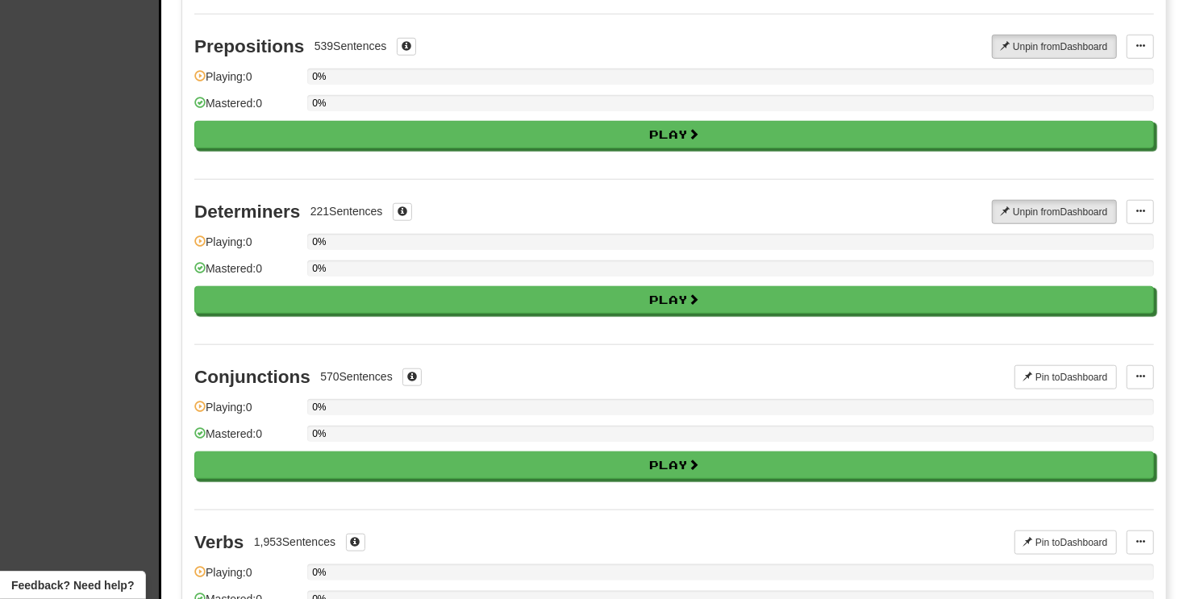
click at [1056, 381] on div "Conjunctions 570 Sentences Pin to Dashboard Pin to Dashboard Manage Sentences P…" at bounding box center [674, 426] width 960 height 165
click at [1057, 380] on button "Pin to Dashboard" at bounding box center [1066, 377] width 102 height 24
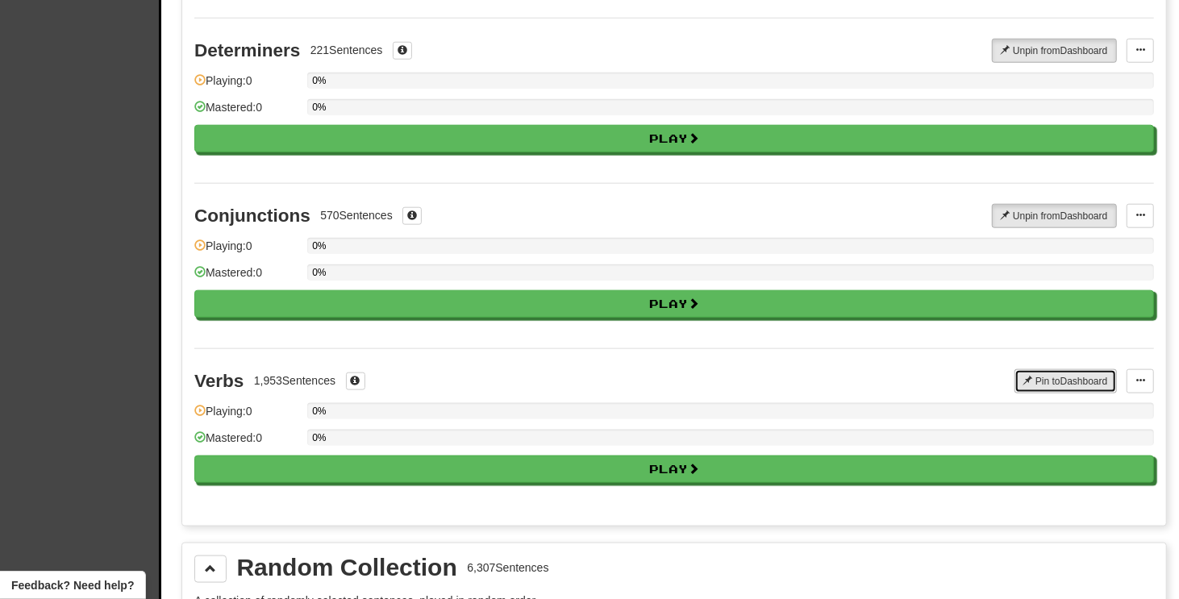
click at [1056, 373] on button "Pin to Dashboard" at bounding box center [1066, 381] width 102 height 24
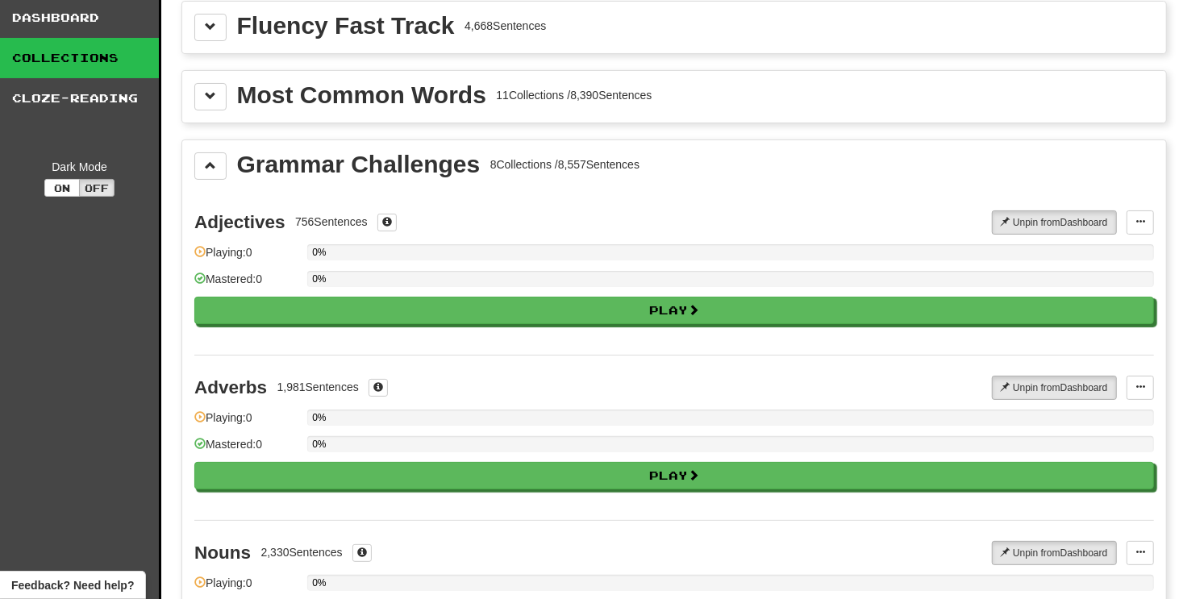
scroll to position [0, 0]
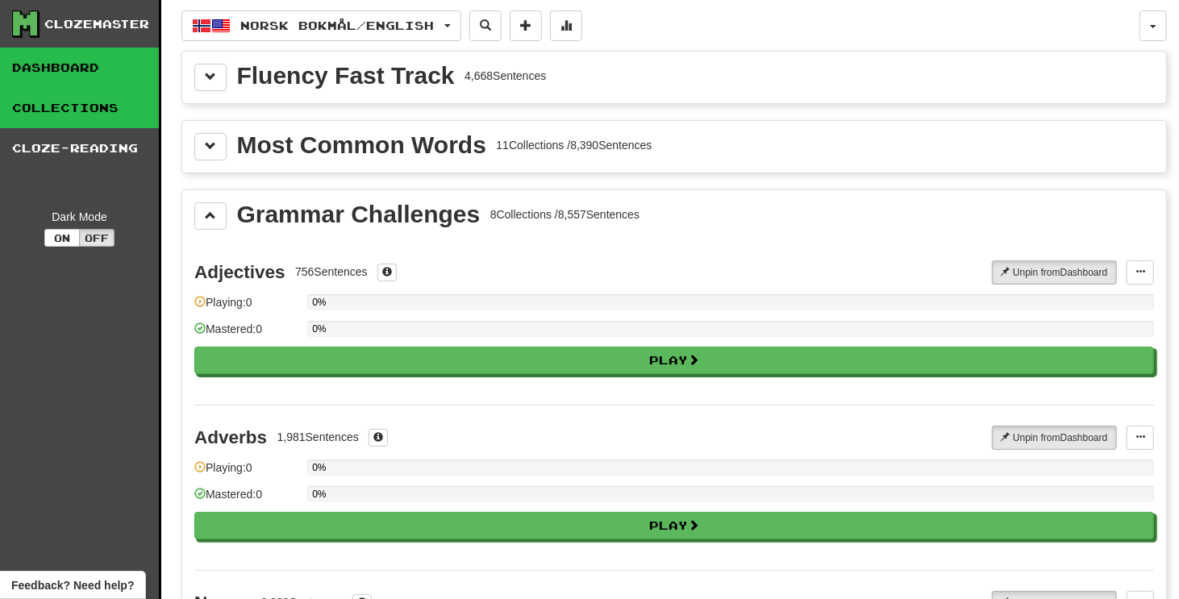
click at [106, 71] on link "Dashboard" at bounding box center [79, 68] width 159 height 40
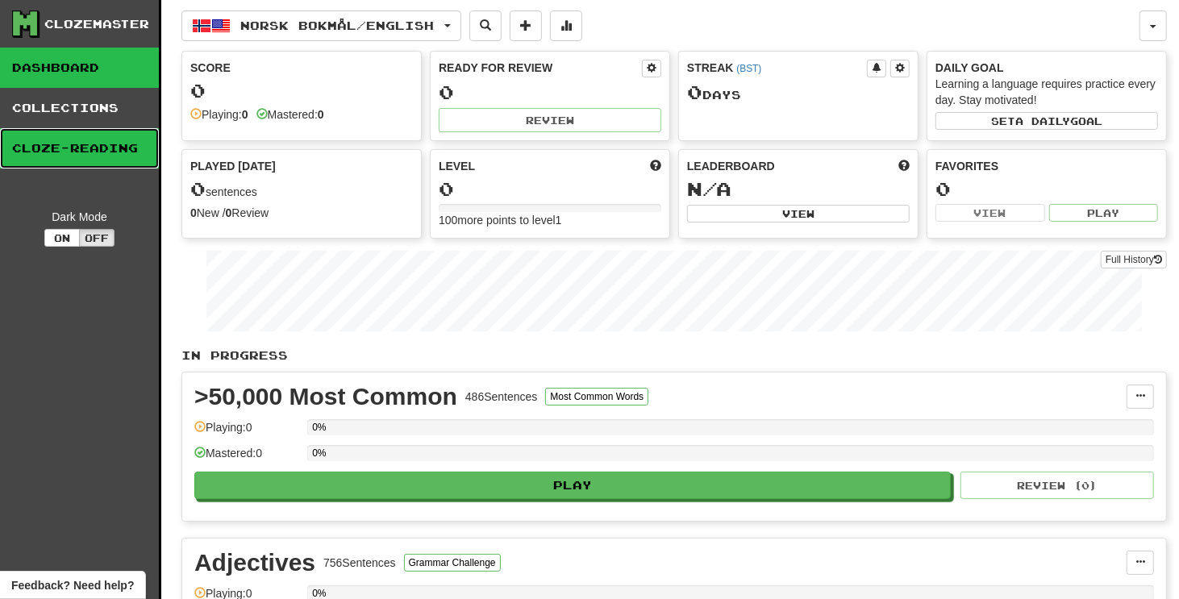
click at [128, 152] on link "Cloze-Reading" at bounding box center [79, 148] width 159 height 40
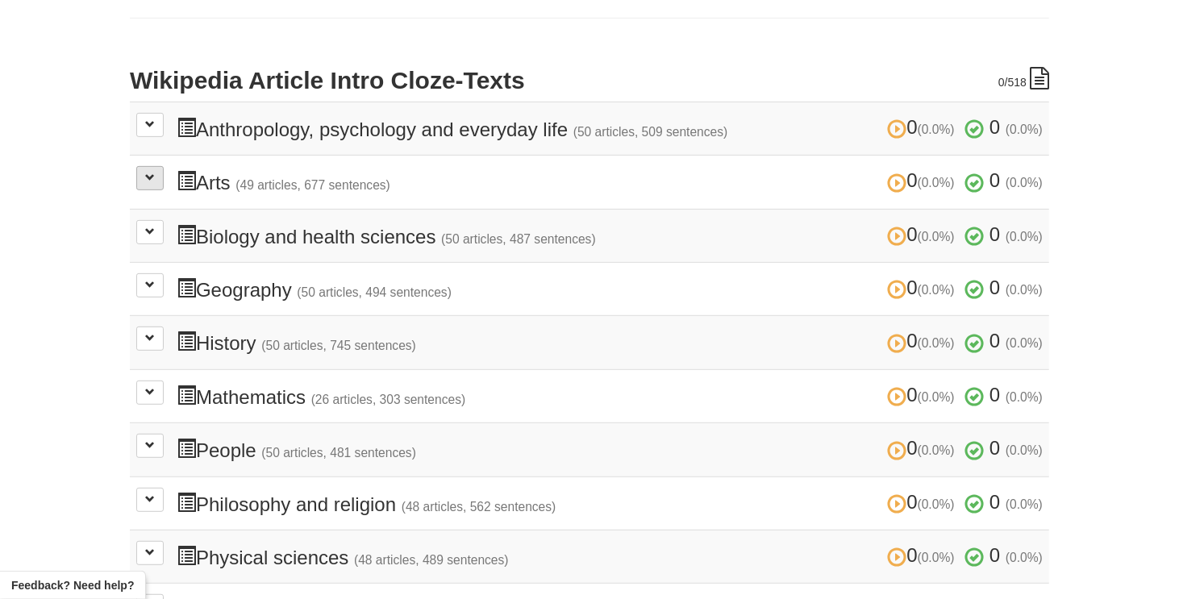
scroll to position [323, 0]
click at [159, 235] on button at bounding box center [149, 232] width 27 height 24
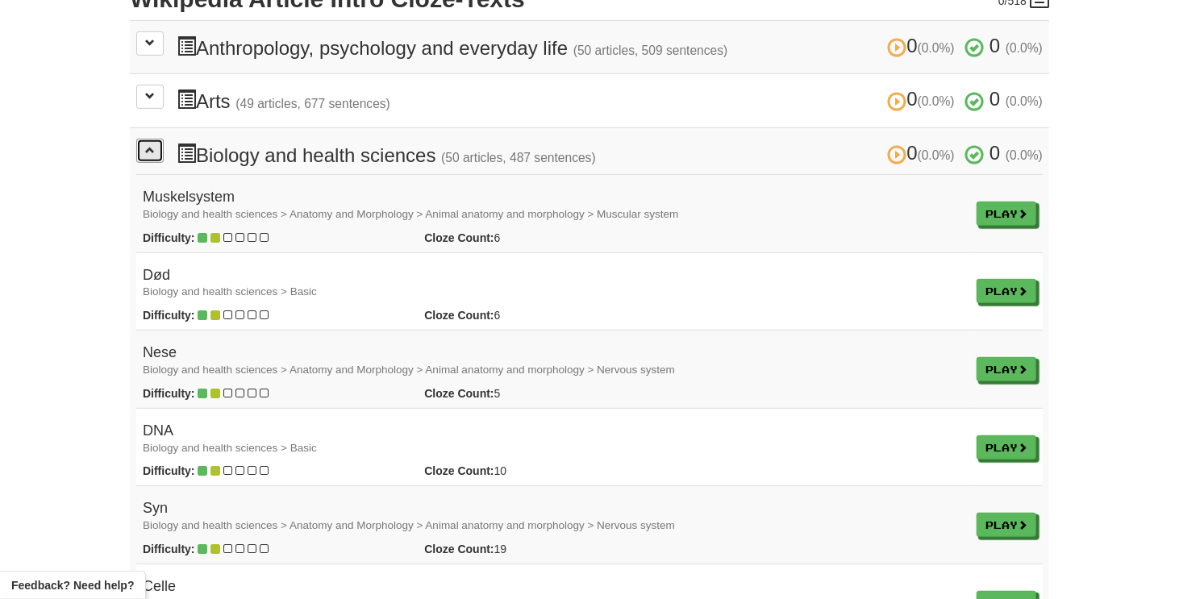
scroll to position [161, 0]
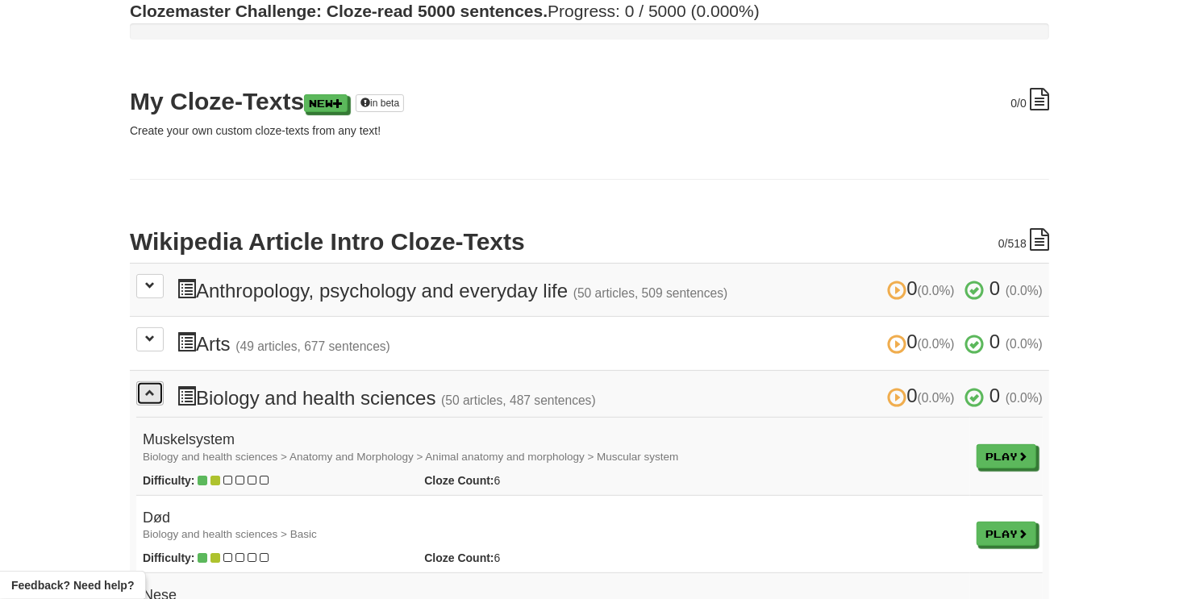
click at [136, 396] on button at bounding box center [149, 394] width 27 height 24
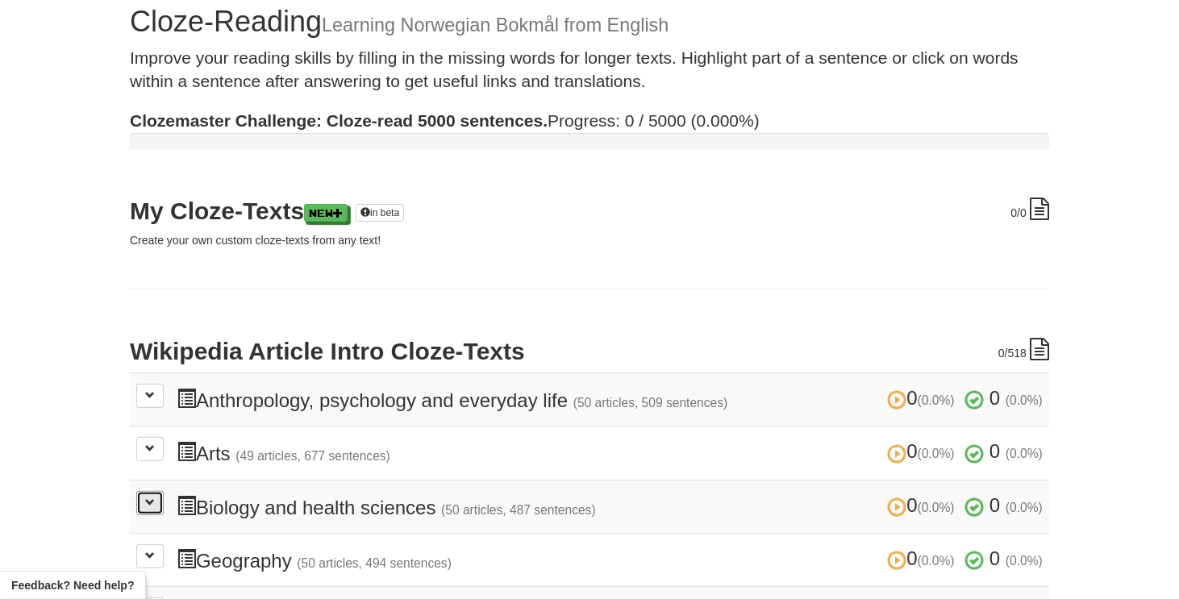
scroll to position [0, 0]
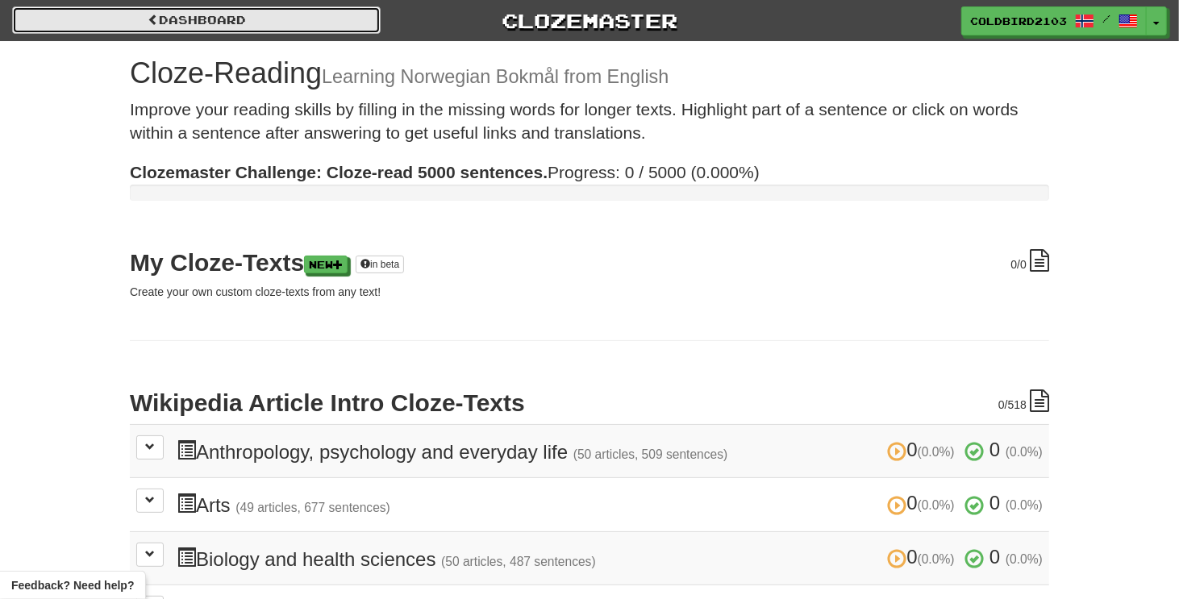
click at [226, 10] on link "Dashboard" at bounding box center [196, 19] width 369 height 27
